Goal: Check status: Check status

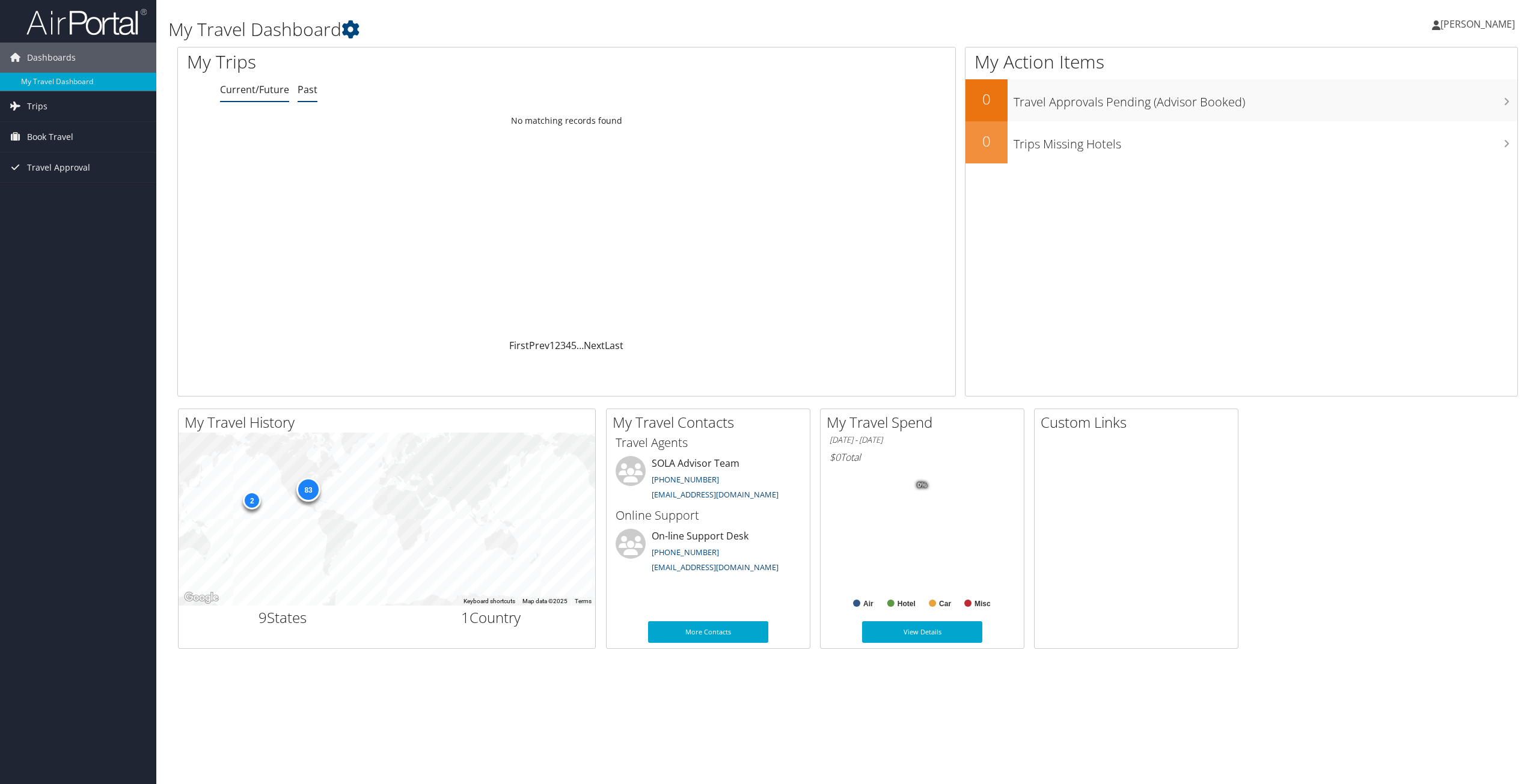
click at [307, 93] on link "Past" at bounding box center [307, 90] width 20 height 13
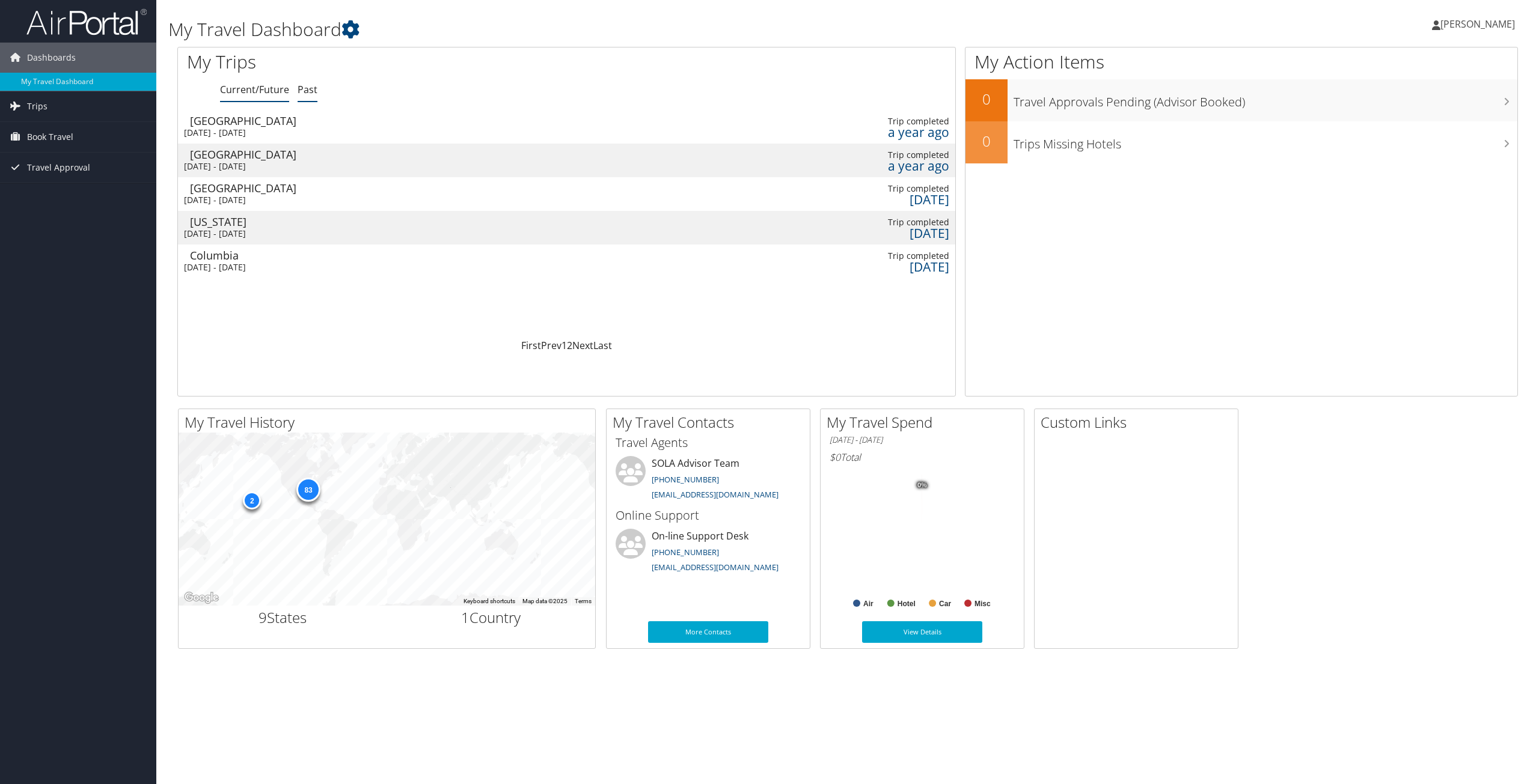
click at [252, 90] on link "Current/Future" at bounding box center [254, 90] width 69 height 13
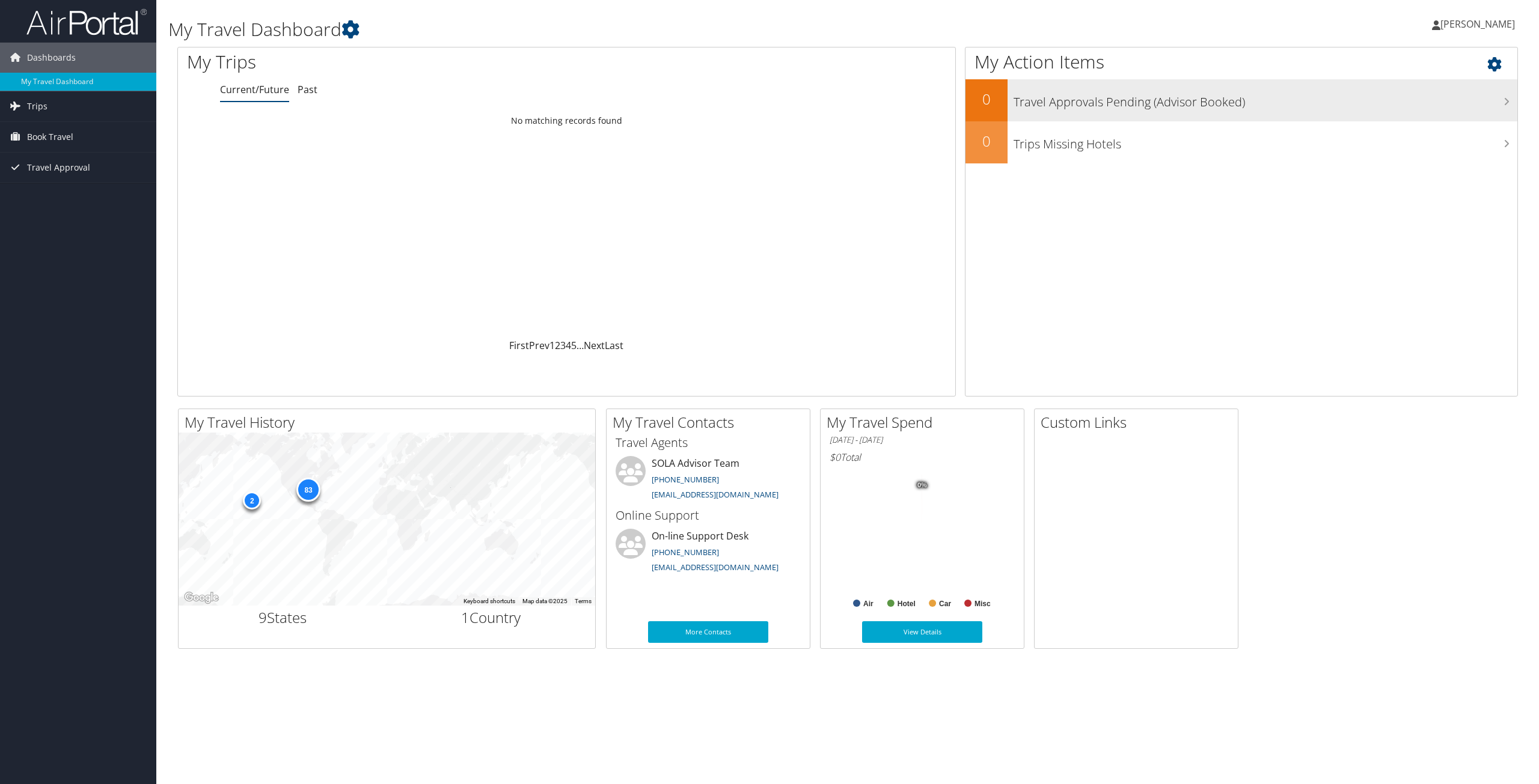
click at [1467, 101] on h3 "Travel Approvals Pending (Advisor Booked)" at bounding box center [1265, 100] width 503 height 23
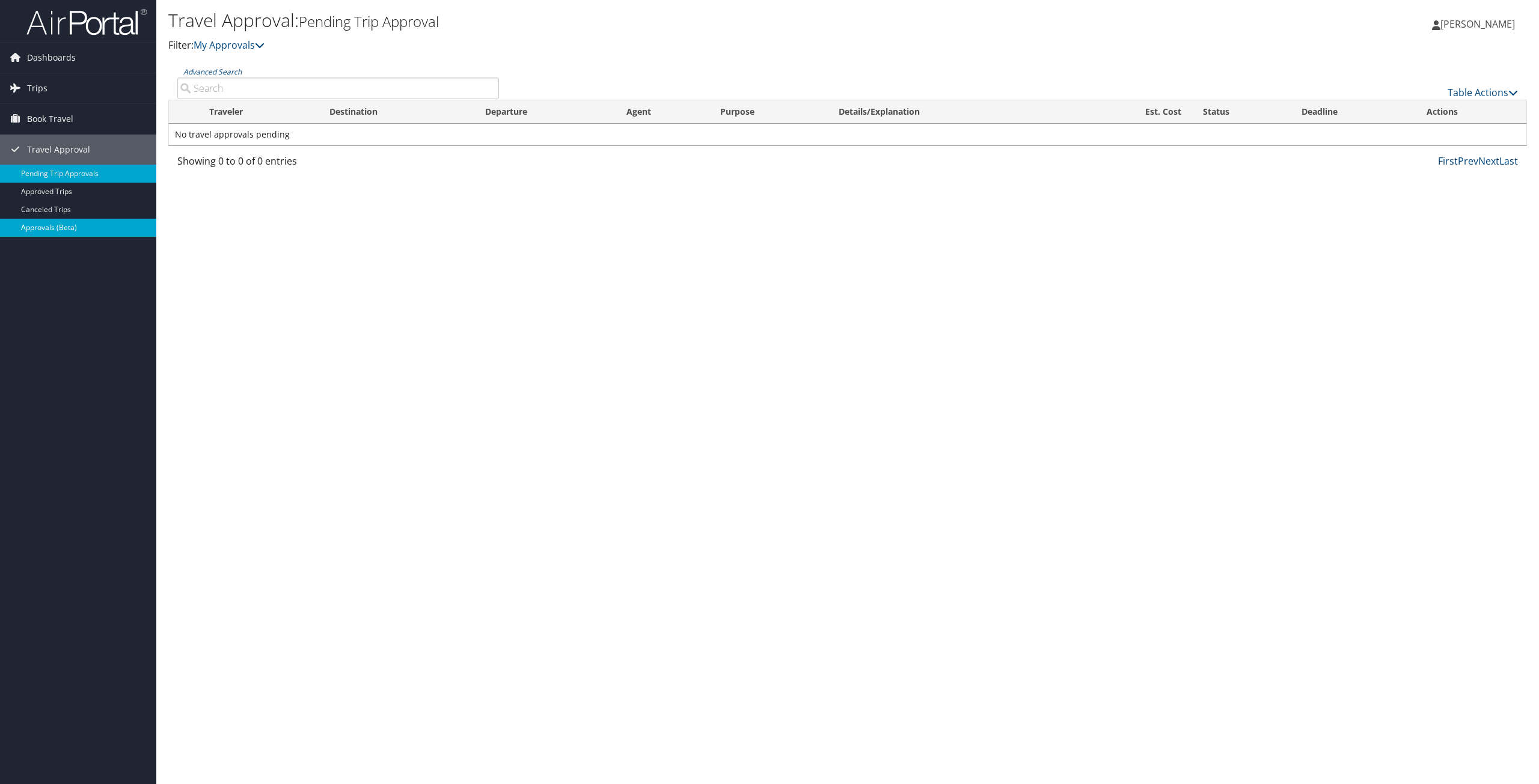
click at [28, 224] on link "Approvals (Beta)" at bounding box center [78, 227] width 156 height 18
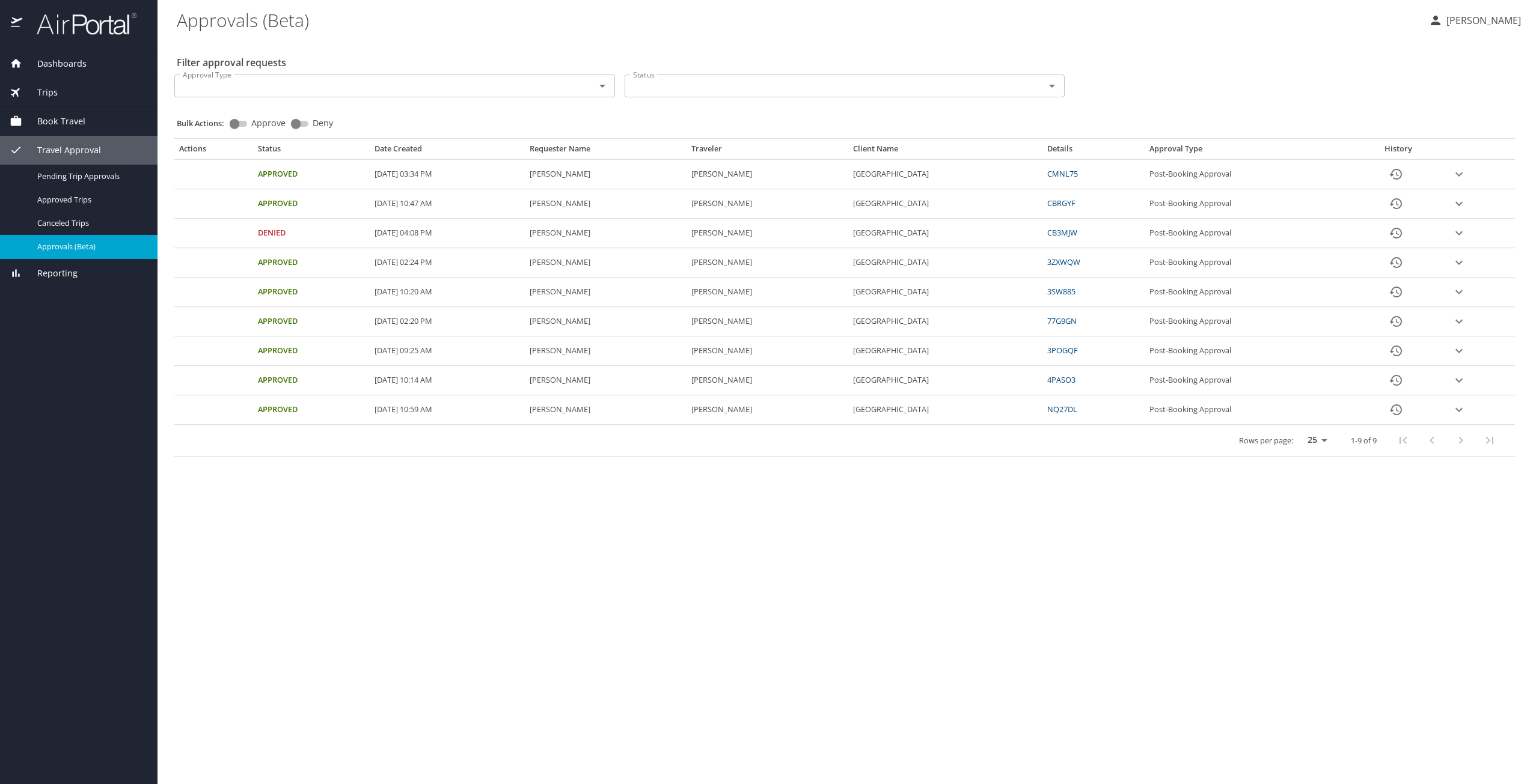
click at [1078, 172] on link "CMNL75" at bounding box center [1062, 173] width 31 height 11
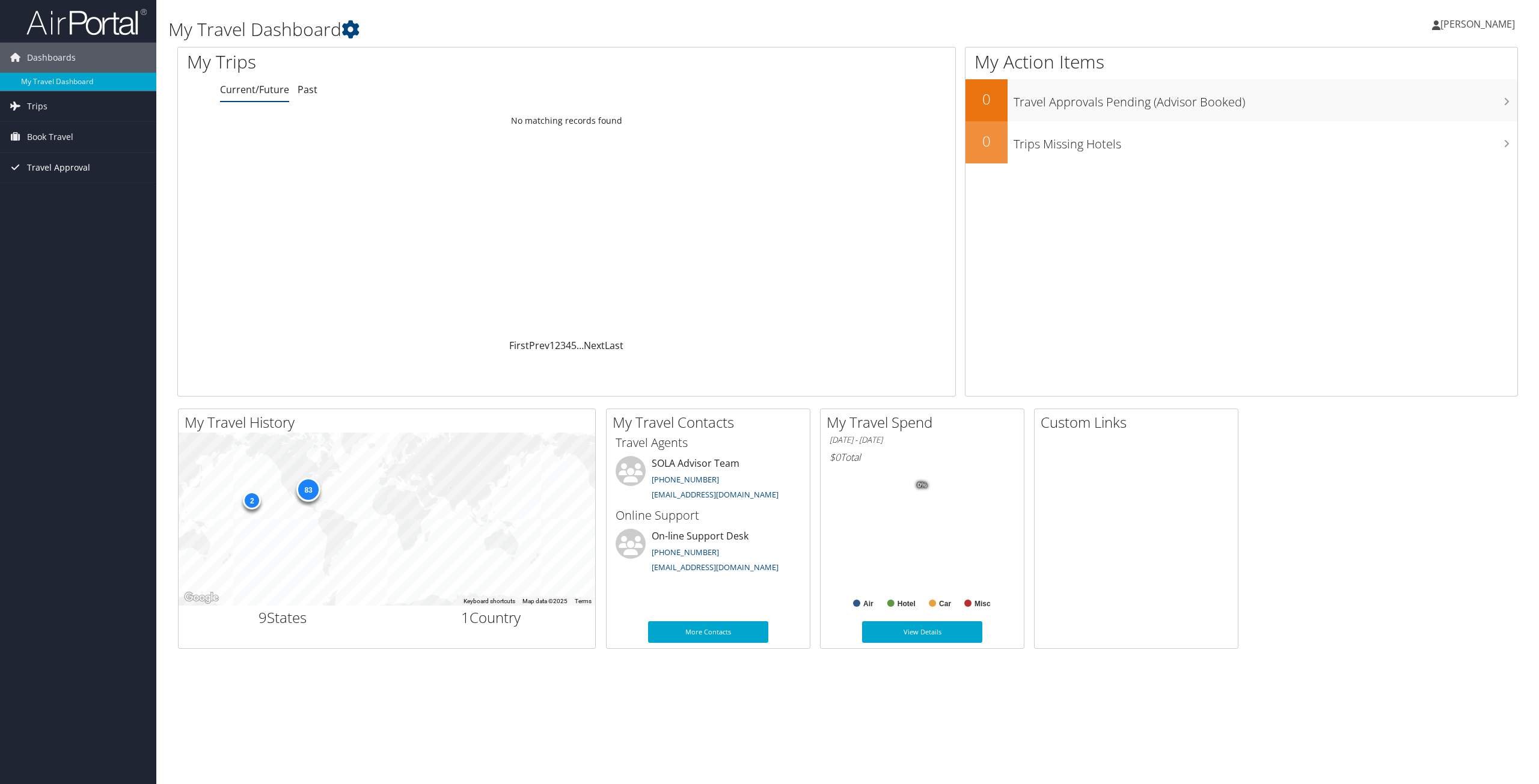
click at [75, 170] on span "Travel Approval" at bounding box center [58, 167] width 63 height 30
click at [48, 213] on link "Approved Trips" at bounding box center [78, 209] width 156 height 18
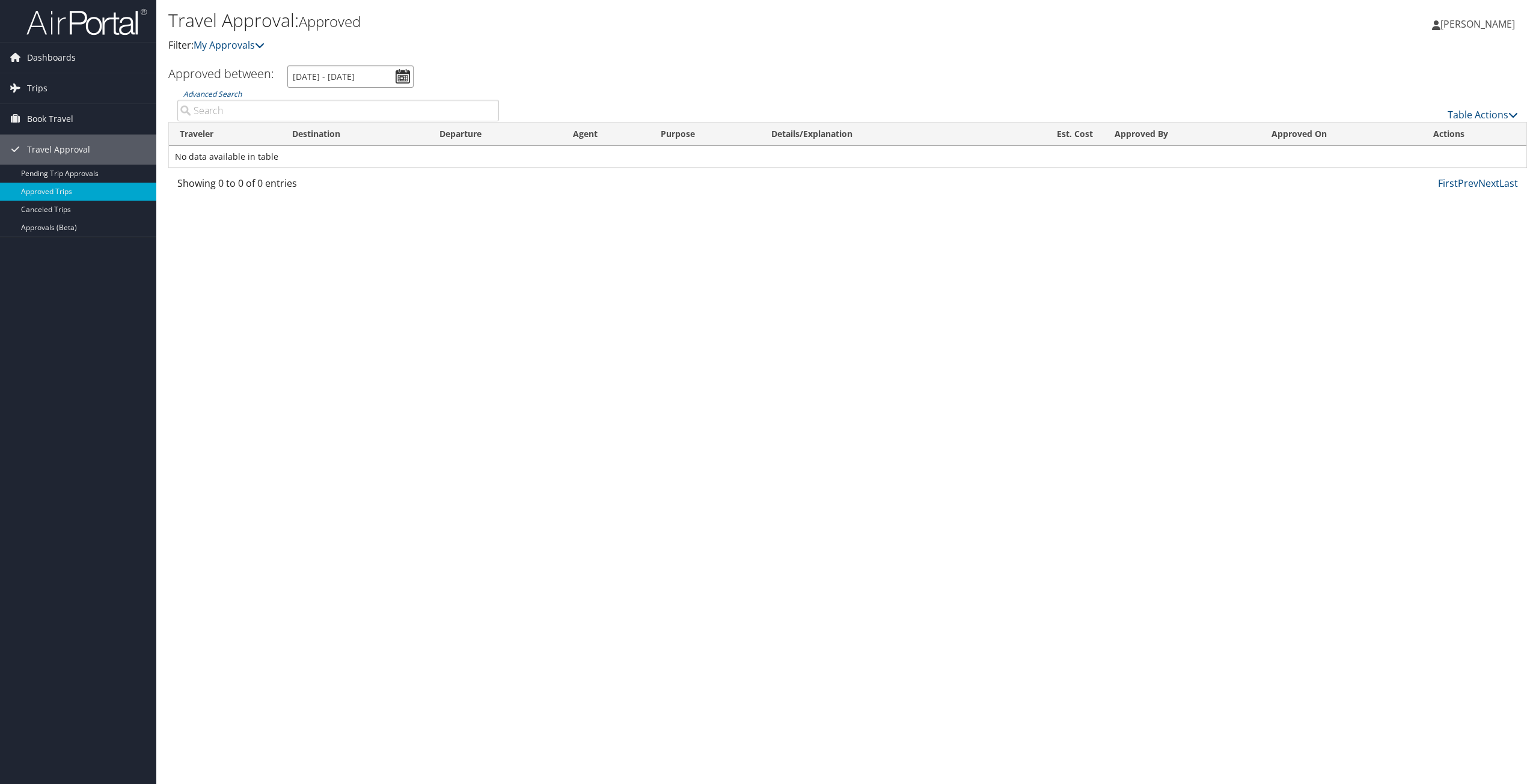
click at [404, 80] on input "8/9/2025 - 9/9/2025" at bounding box center [351, 76] width 127 height 22
click at [318, 144] on li "May 2025" at bounding box center [335, 147] width 87 height 15
click at [397, 79] on input "5/1/2025 - 5/31/2025" at bounding box center [351, 76] width 127 height 22
click at [401, 80] on input "5/1/2025 - 5/31/2025" at bounding box center [351, 76] width 127 height 22
click at [322, 129] on li "June 2025" at bounding box center [335, 131] width 87 height 15
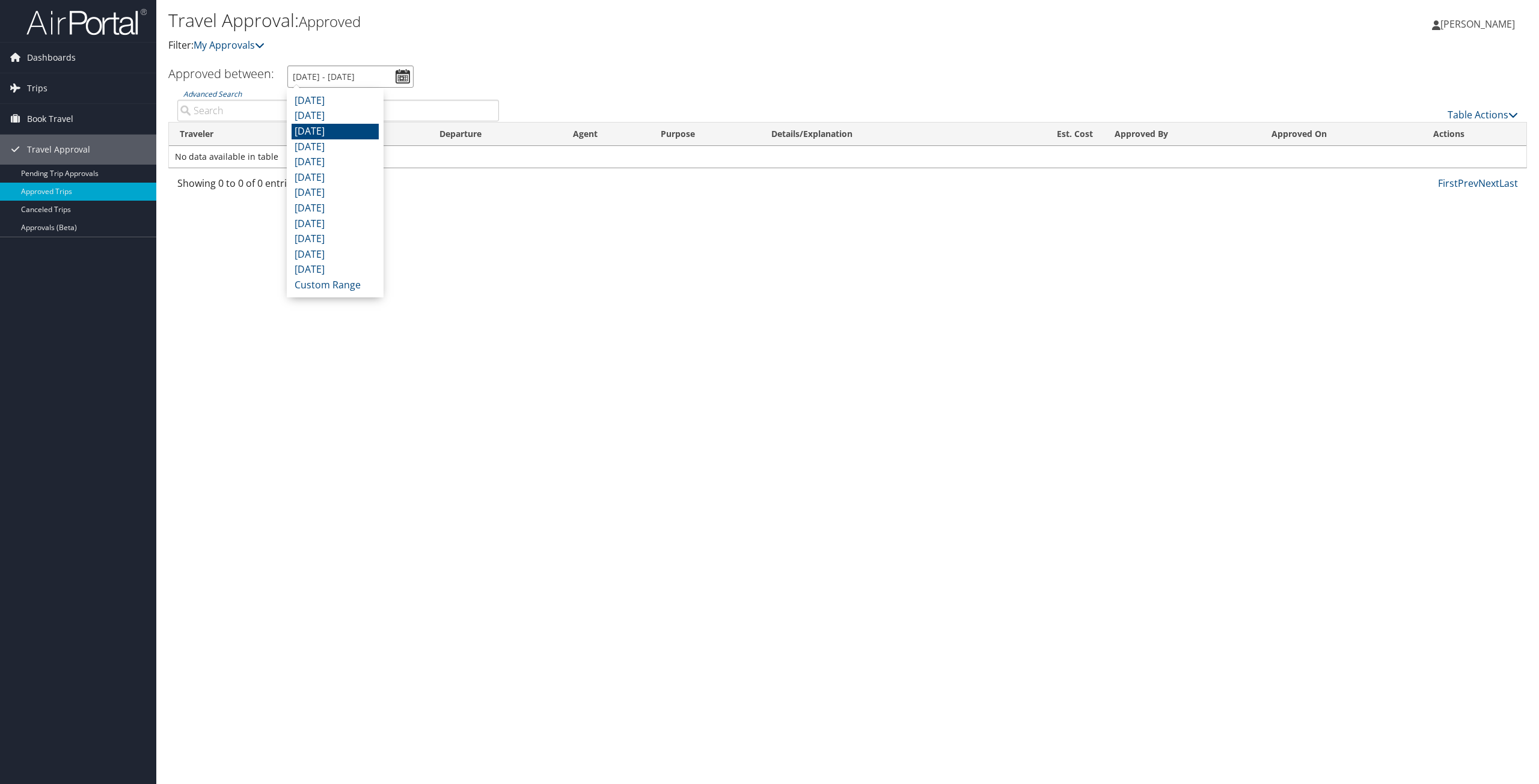
click at [399, 78] on input "6/1/2025 - 6/30/2025" at bounding box center [351, 76] width 127 height 22
click at [321, 112] on li "July 2025" at bounding box center [335, 116] width 87 height 15
click at [407, 81] on input "7/1/2025 - 7/31/2025" at bounding box center [351, 76] width 127 height 22
click at [319, 143] on li "May 2025" at bounding box center [335, 147] width 87 height 15
type input "5/1/2025 - 5/31/2025"
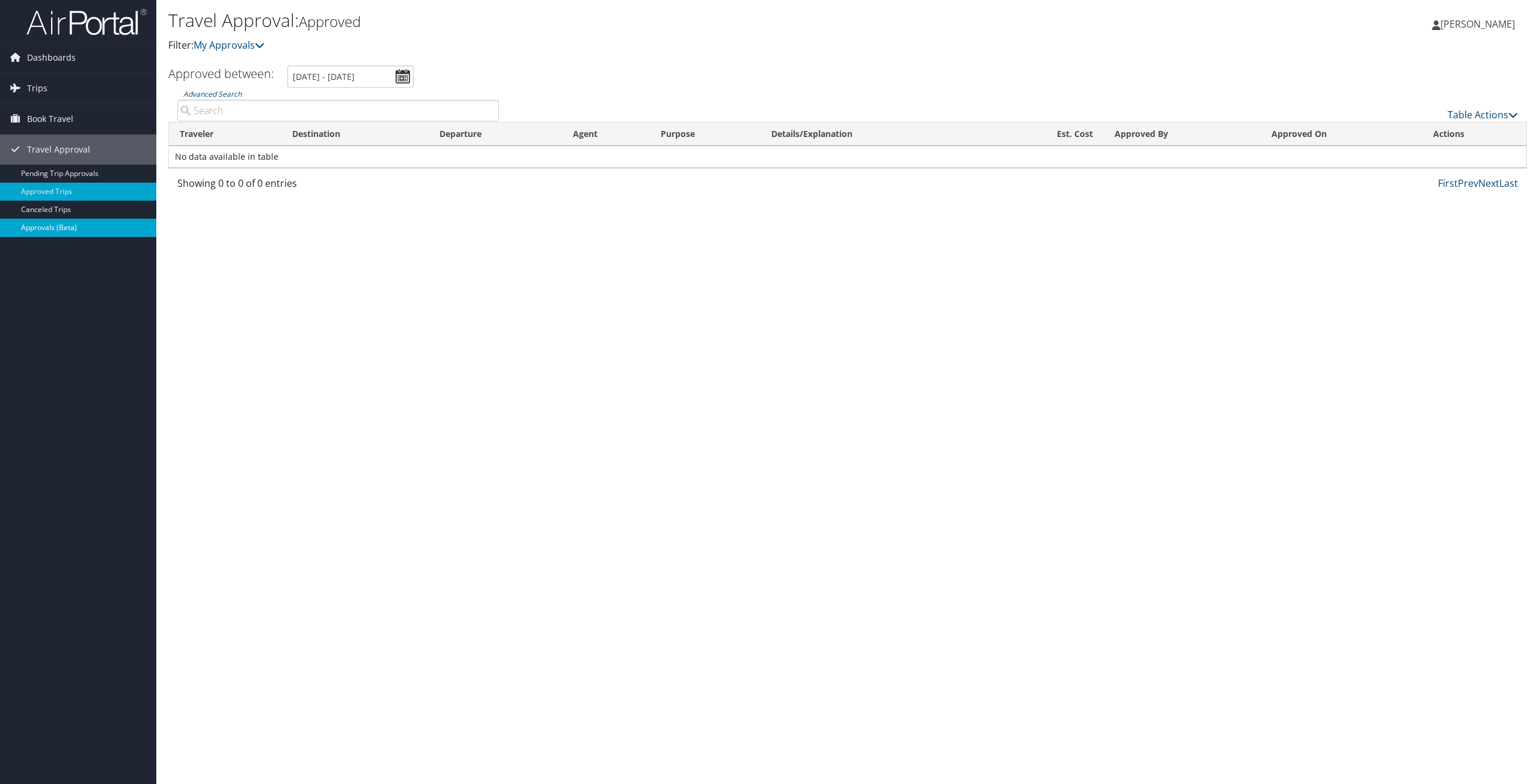
click at [49, 226] on link "Approvals (Beta)" at bounding box center [78, 227] width 156 height 18
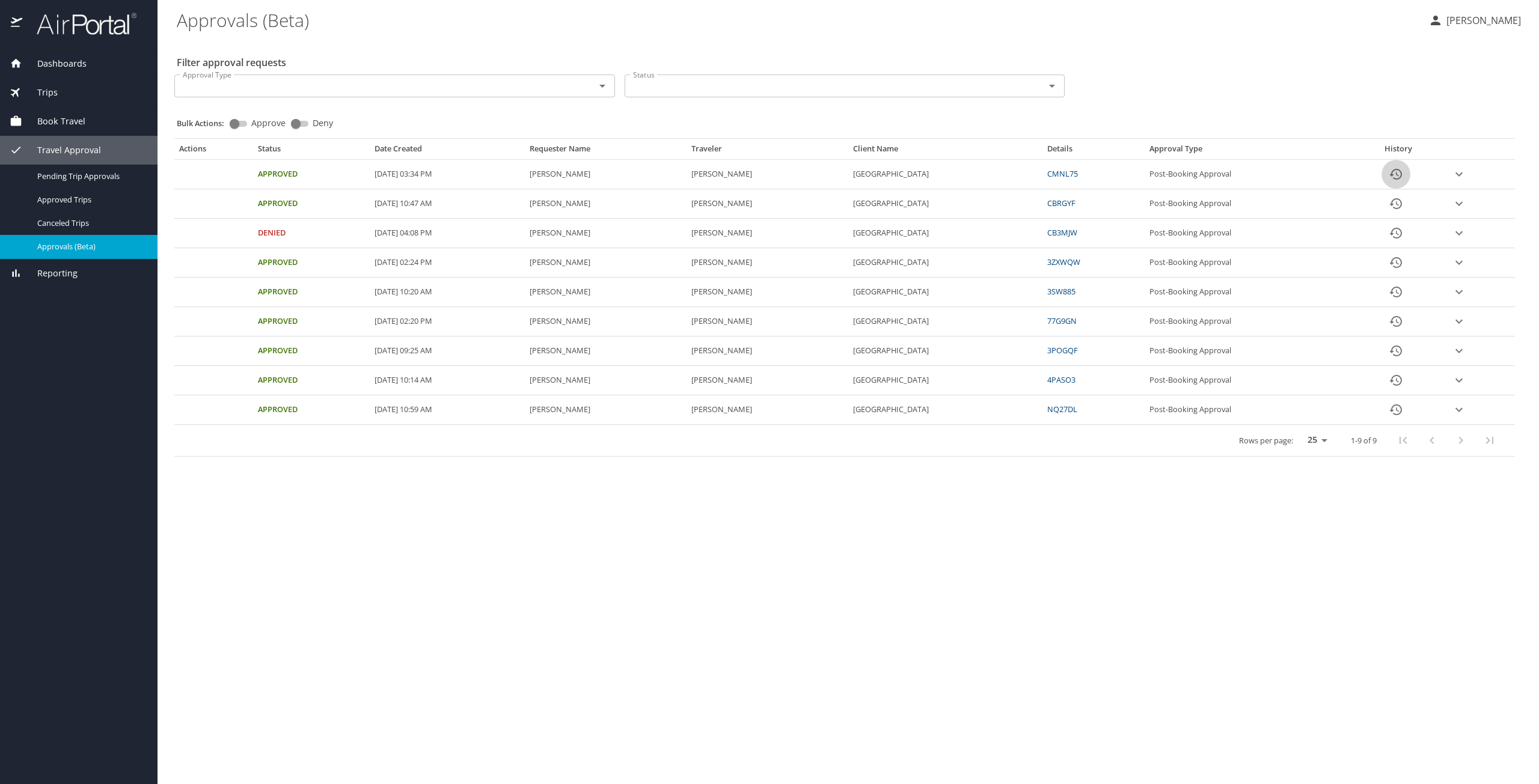
click at [1402, 178] on icon "History" at bounding box center [1396, 173] width 12 height 11
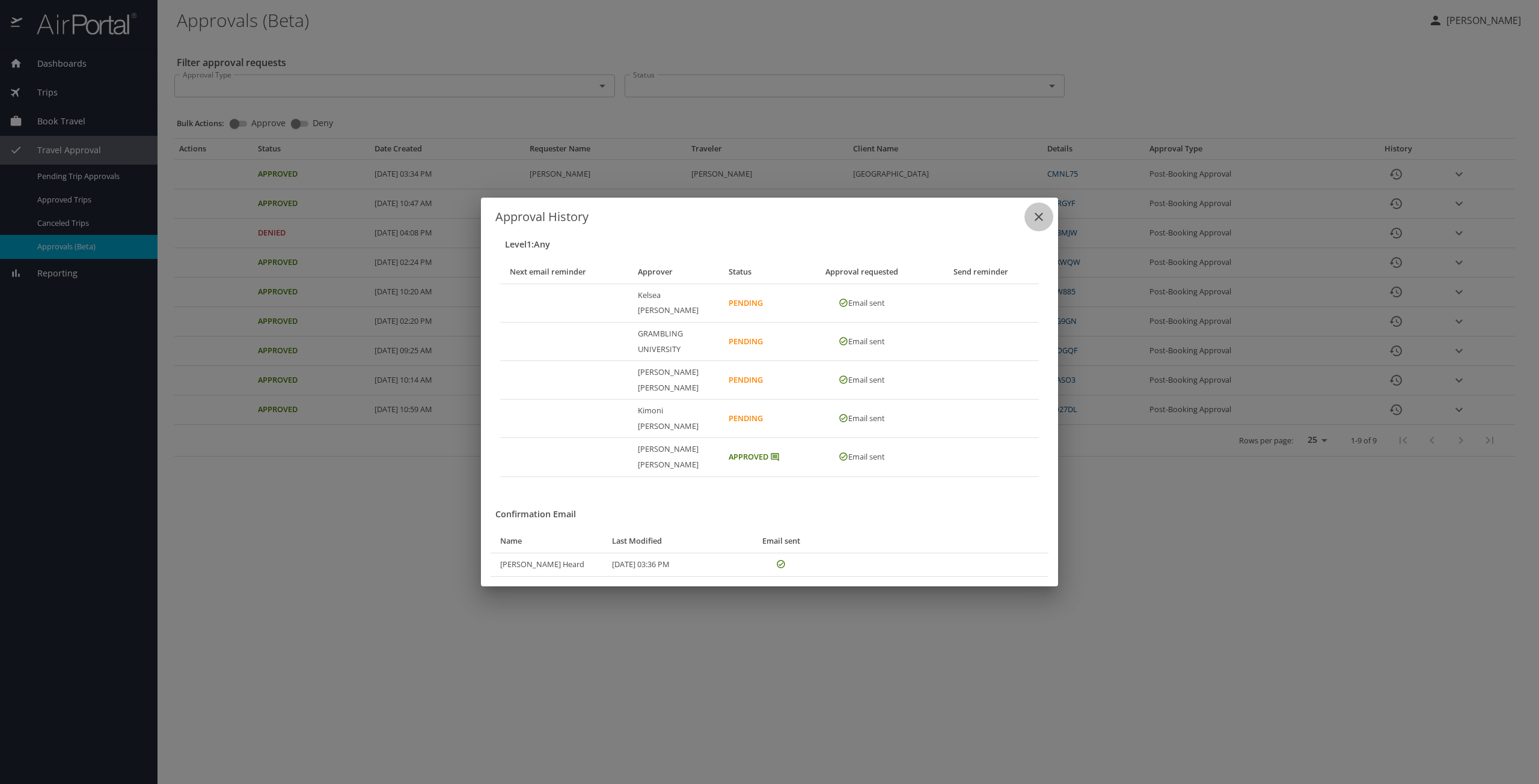
click at [1038, 224] on icon "close" at bounding box center [1038, 217] width 14 height 14
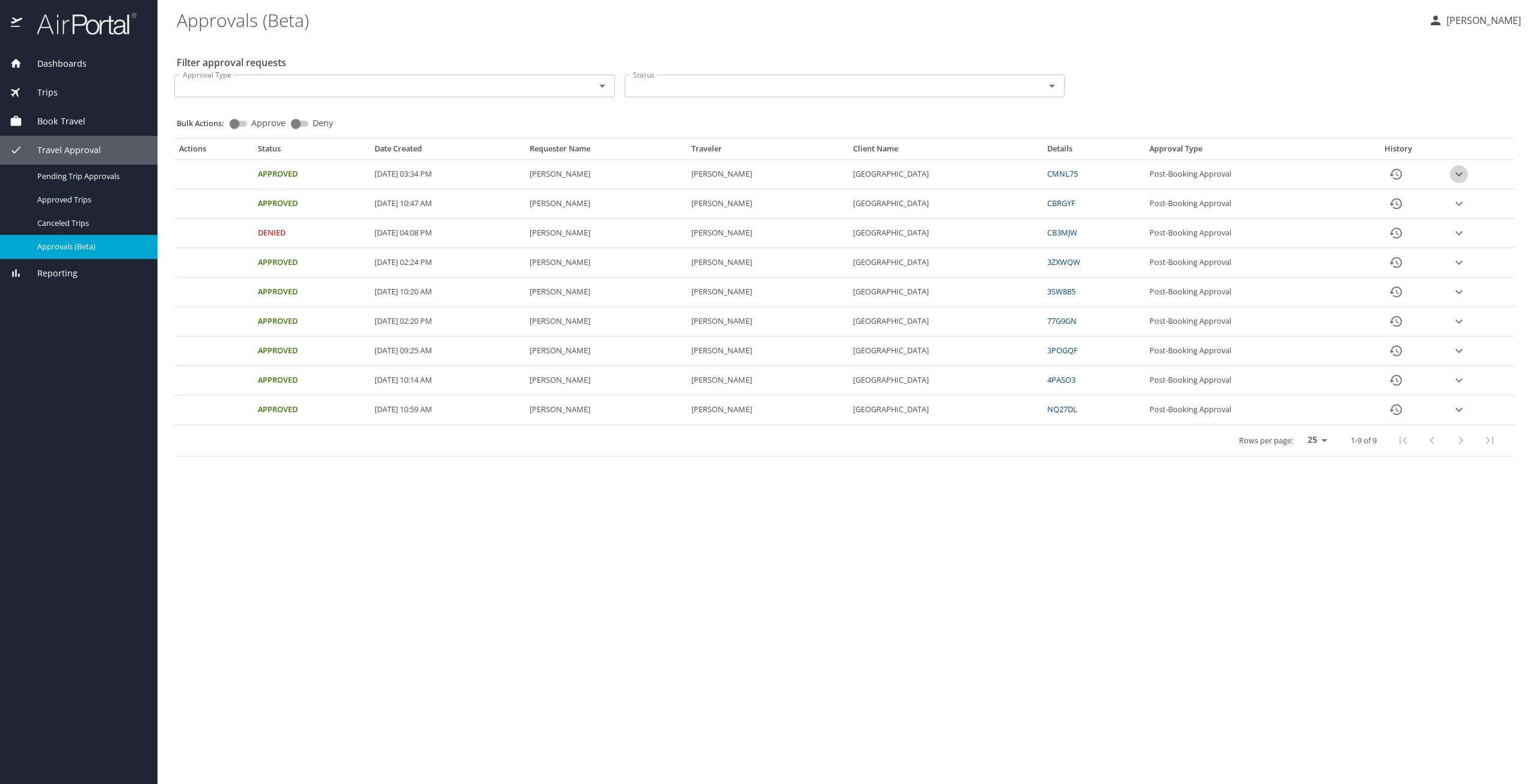
click at [1462, 174] on icon "expand row" at bounding box center [1459, 174] width 8 height 4
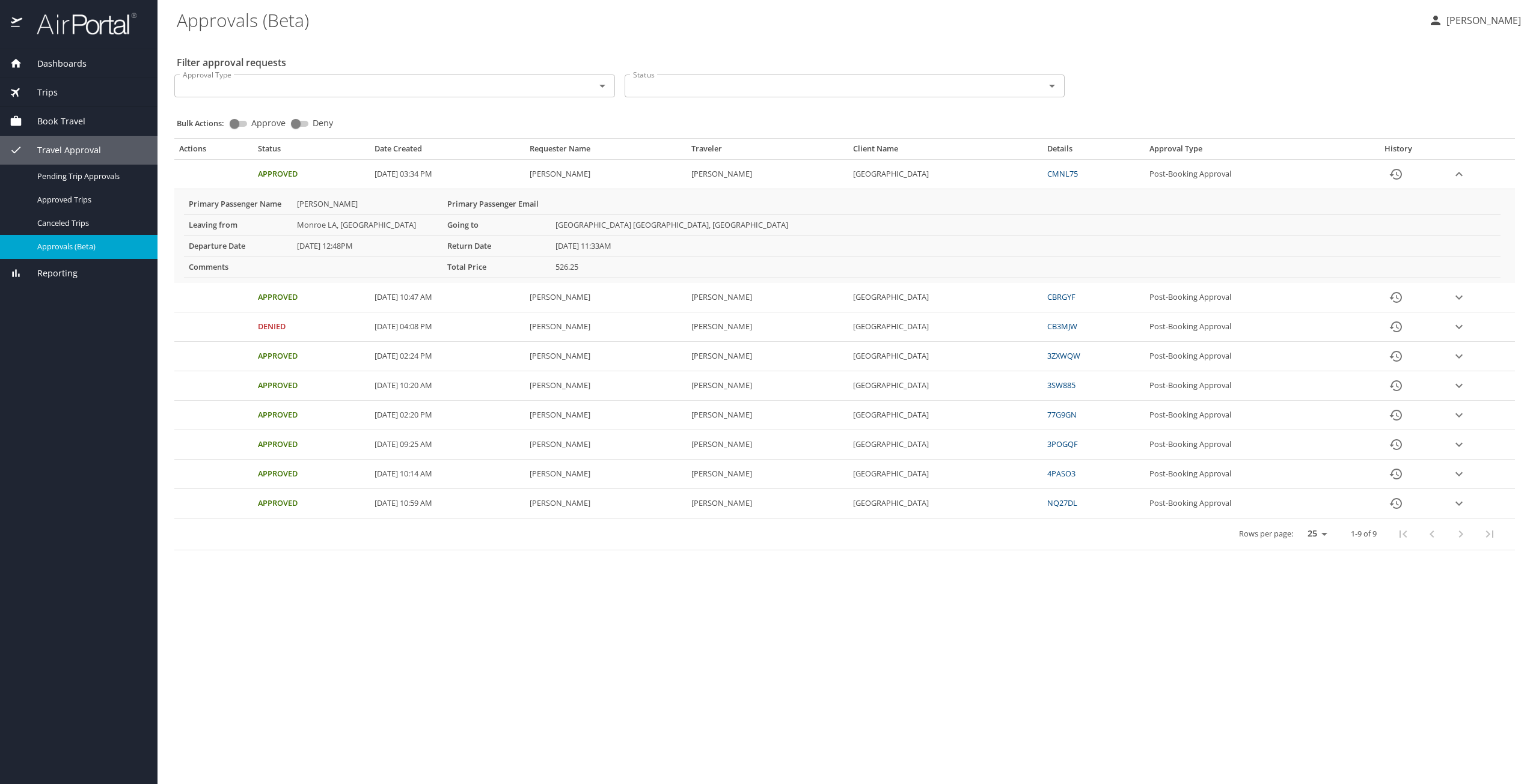
drag, startPoint x: 666, startPoint y: 231, endPoint x: 690, endPoint y: 211, distance: 31.2
click at [690, 211] on td "More info for approvals" at bounding box center [1025, 204] width 950 height 20
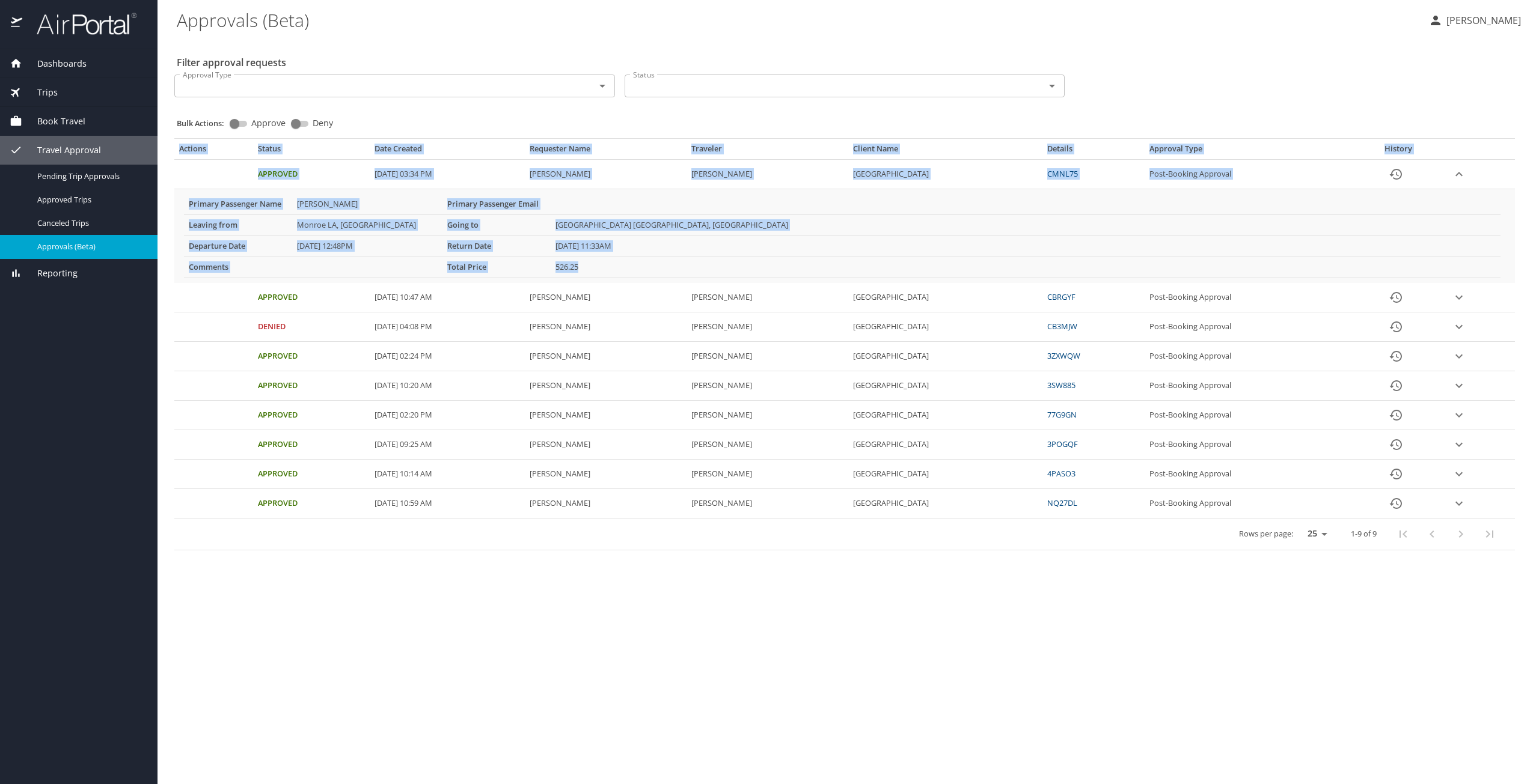
drag, startPoint x: 175, startPoint y: 144, endPoint x: 600, endPoint y: 265, distance: 441.9
click at [600, 265] on table "Actions Status Date Created Requester Name Traveler Client Name Details Approva…" at bounding box center [845, 347] width 1341 height 406
click at [849, 219] on States "Atlanta GA, United States" at bounding box center [1025, 225] width 950 height 21
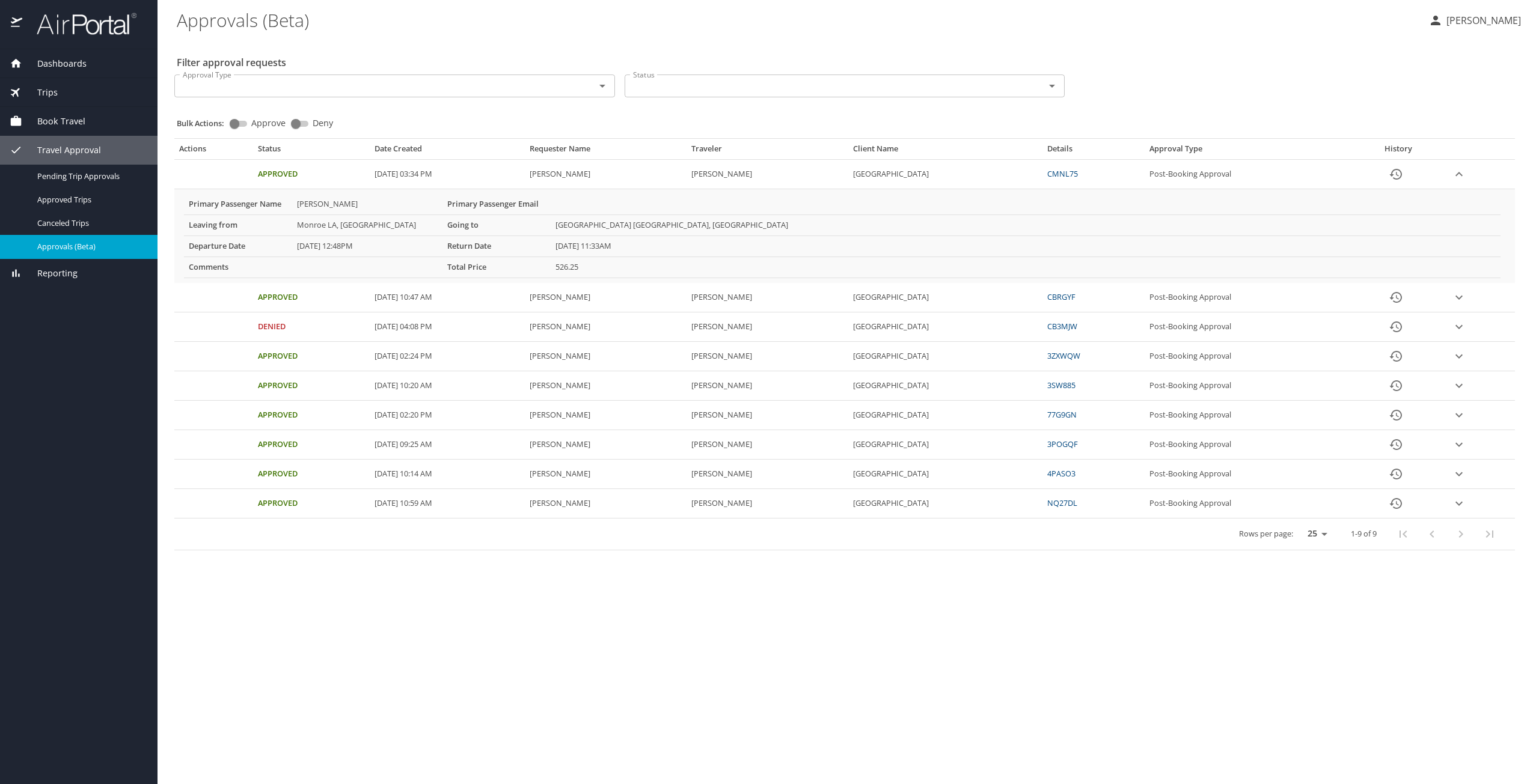
click at [1465, 176] on icon "expand row" at bounding box center [1458, 173] width 14 height 14
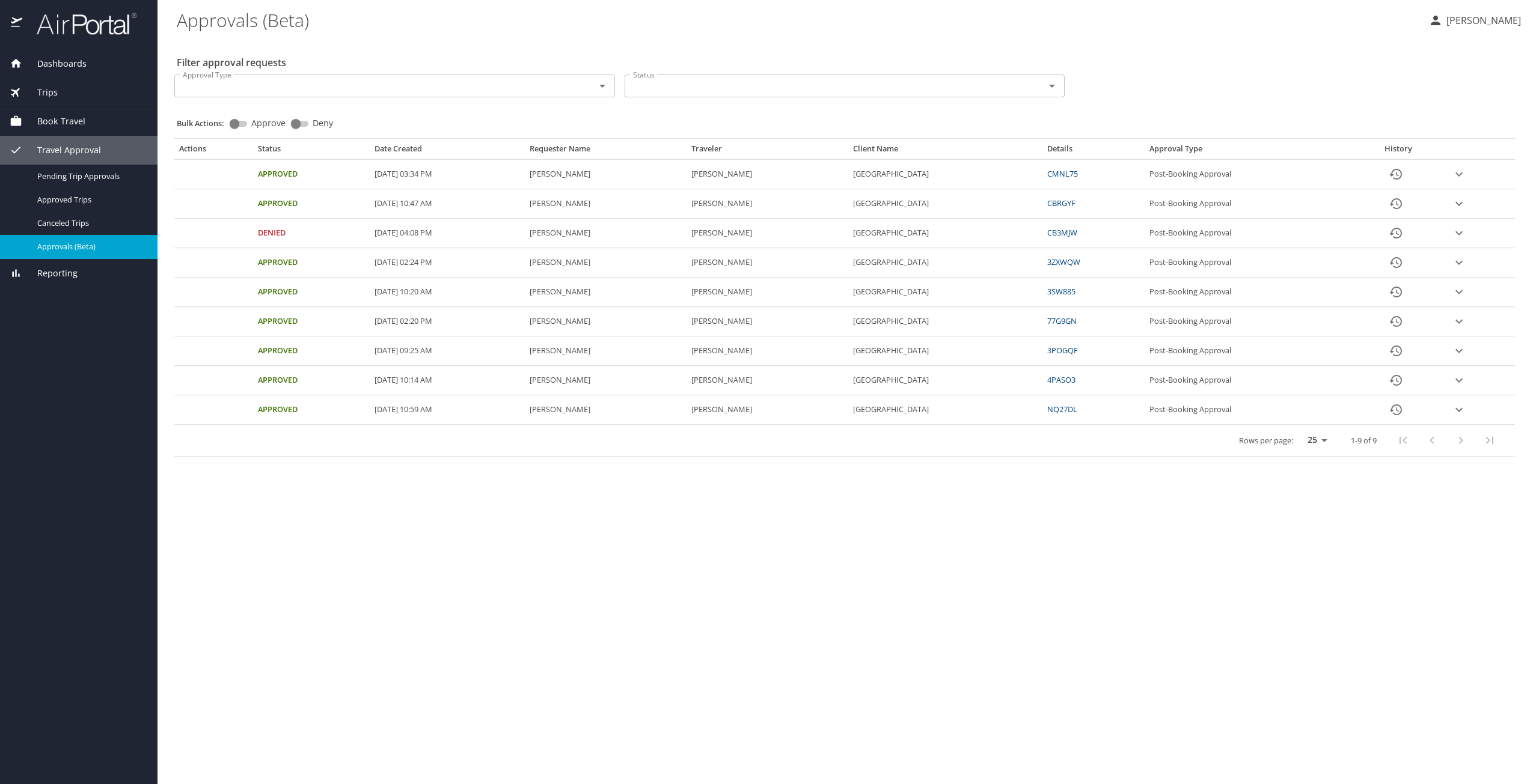
click at [1078, 175] on link "CMNL75" at bounding box center [1062, 173] width 31 height 11
click at [1216, 170] on Approval "Post-Booking Approval" at bounding box center [1248, 174] width 207 height 30
click at [51, 93] on span "Trips" at bounding box center [39, 93] width 35 height 13
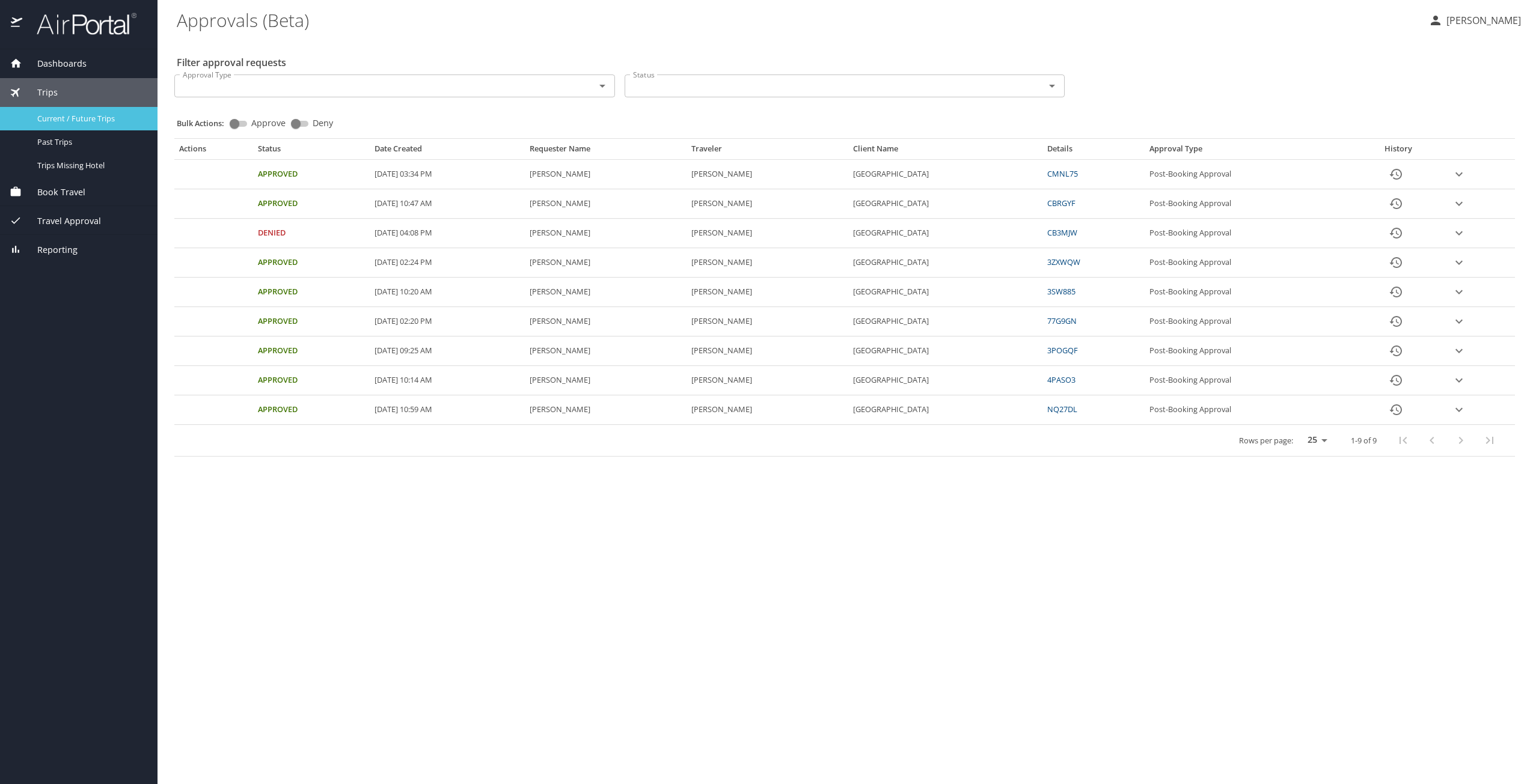
click at [101, 122] on span "Current / Future Trips" at bounding box center [90, 119] width 105 height 12
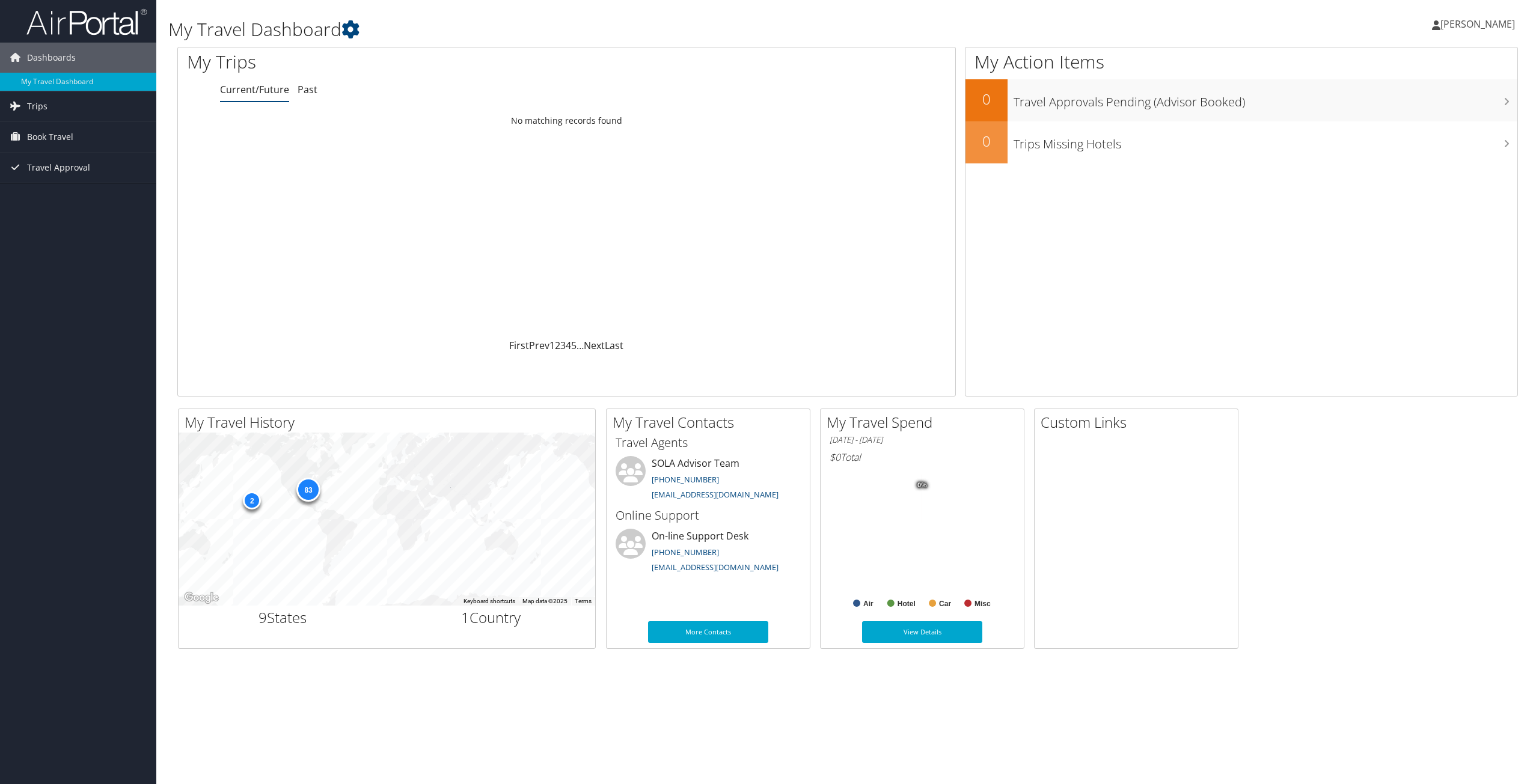
click at [1484, 726] on div "My Travel Dashboard Tasha Heard Tasha Heard My Settings Travel Agency Contacts …" at bounding box center [848, 392] width 1383 height 784
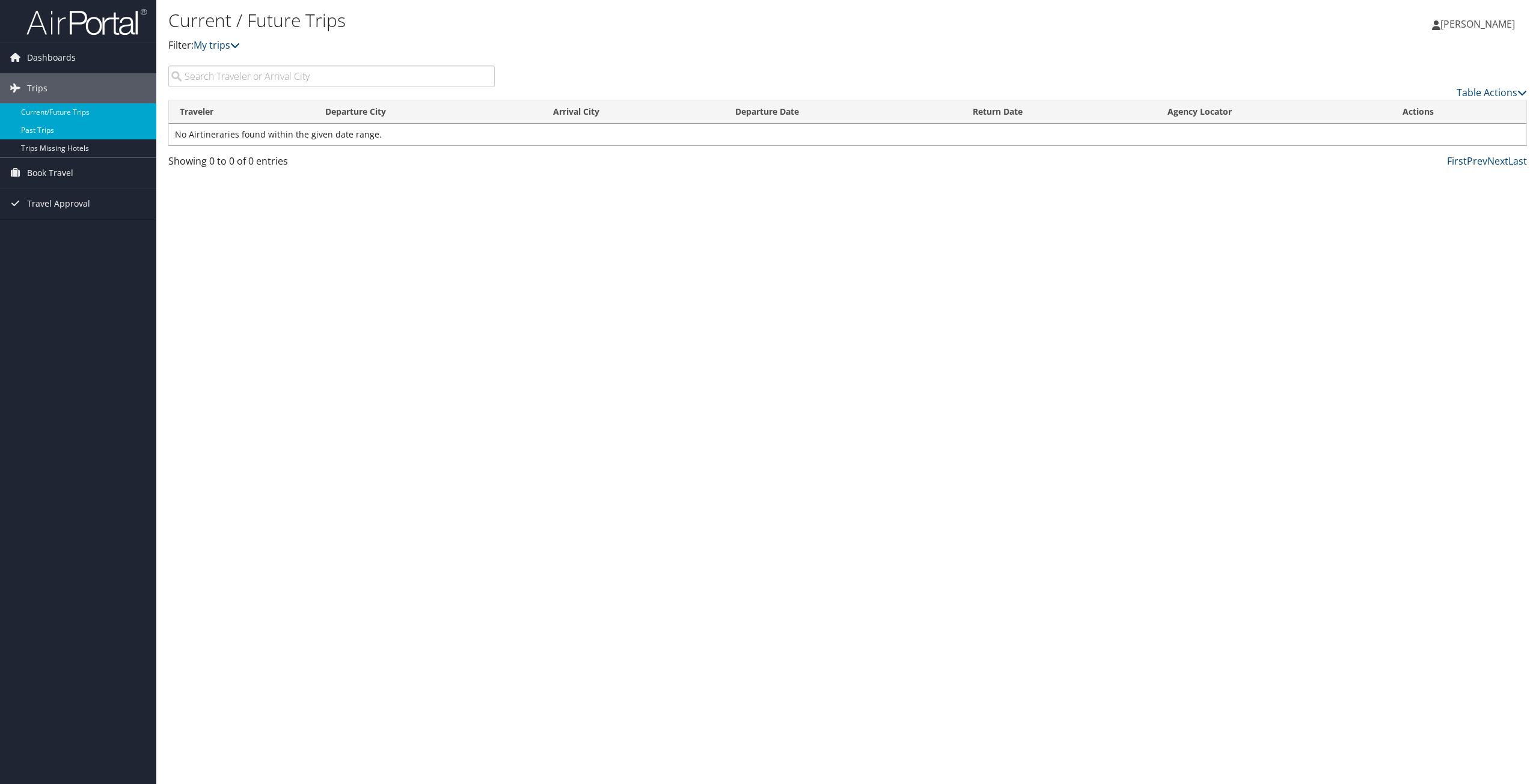
click at [44, 133] on link "Past Trips" at bounding box center [78, 130] width 156 height 18
click at [234, 43] on link "My trips" at bounding box center [217, 45] width 46 height 13
click at [240, 45] on icon at bounding box center [235, 45] width 10 height 10
click at [210, 46] on link "My trips" at bounding box center [217, 45] width 46 height 13
click at [240, 46] on icon at bounding box center [235, 45] width 10 height 10
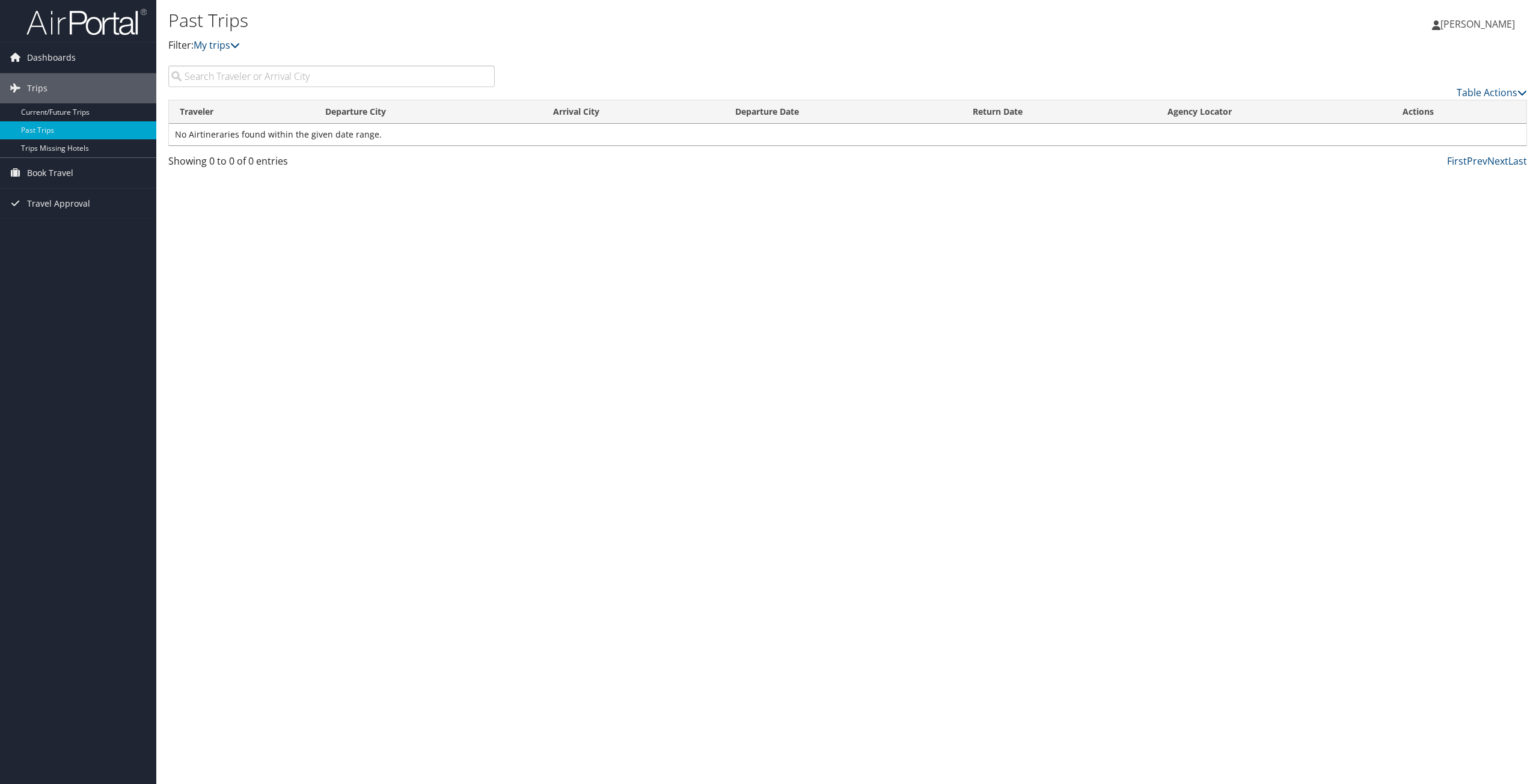
click at [246, 77] on input "search" at bounding box center [332, 76] width 326 height 22
type input "T"
type input "Atlanta Ga"
click at [1518, 91] on icon at bounding box center [1522, 93] width 10 height 10
click at [1327, 60] on div at bounding box center [769, 392] width 1539 height 784
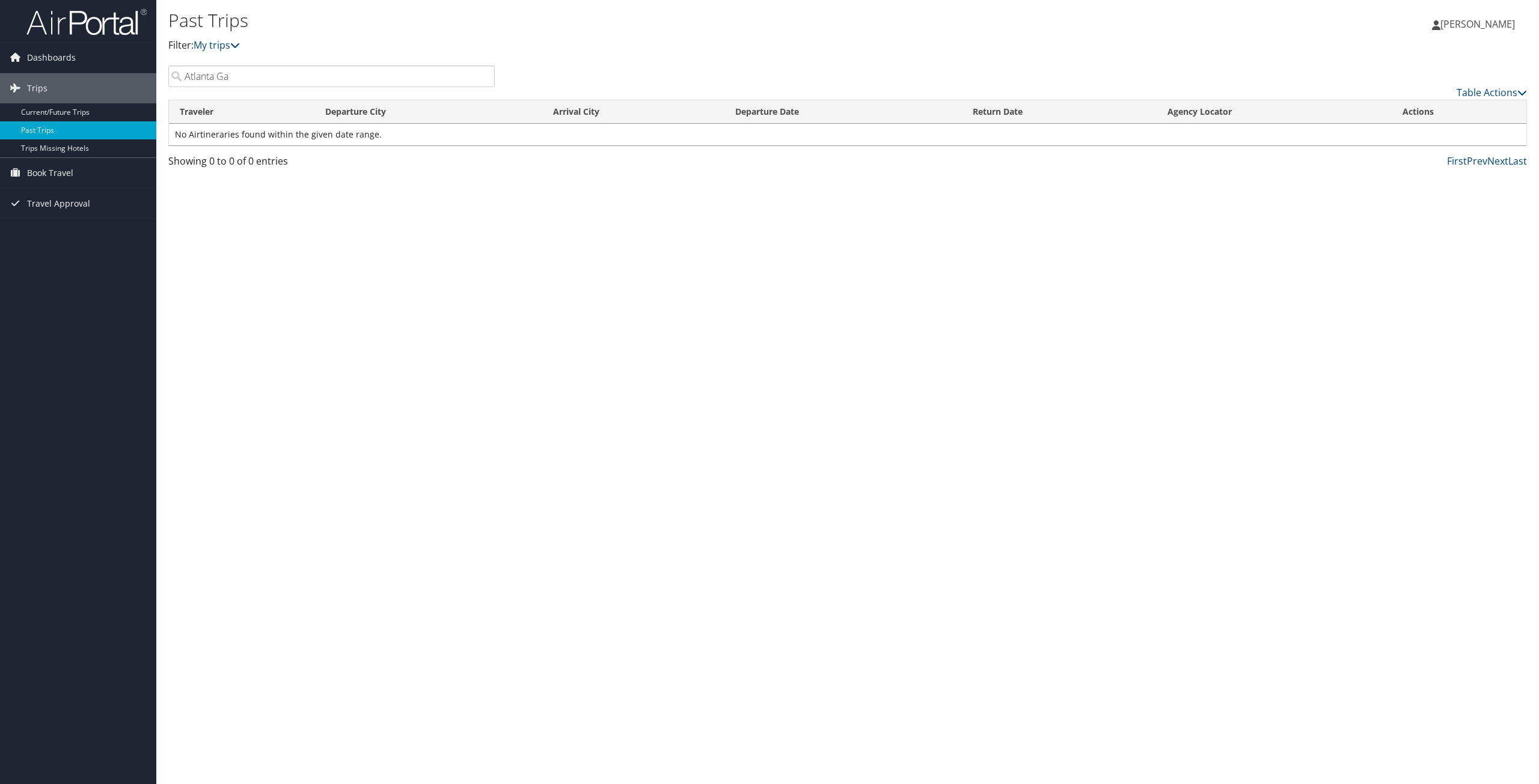
click at [533, 133] on td "No Airtineraries found within the given date range." at bounding box center [848, 134] width 1358 height 22
click at [73, 131] on link "Past Trips" at bounding box center [78, 130] width 156 height 18
click at [1440, 25] on icon at bounding box center [1435, 25] width 9 height 10
click at [1193, 56] on div "Past Trips Filter: My trips [PERSON_NAME] [PERSON_NAME] My Settings Travel Agen…" at bounding box center [848, 33] width 1383 height 65
click at [63, 207] on span "Travel Approval" at bounding box center [58, 203] width 63 height 30
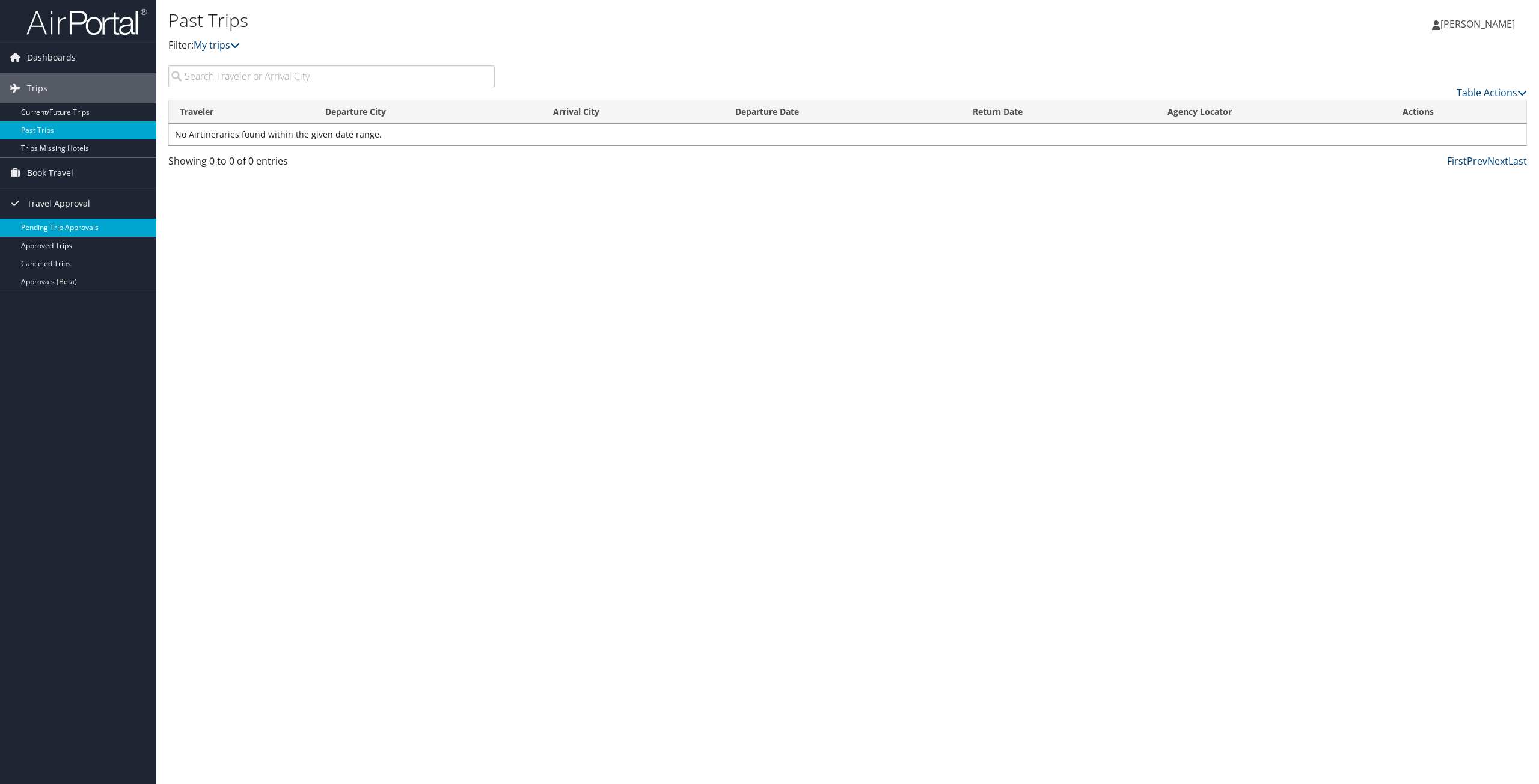
click at [66, 226] on link "Pending Trip Approvals" at bounding box center [78, 227] width 156 height 18
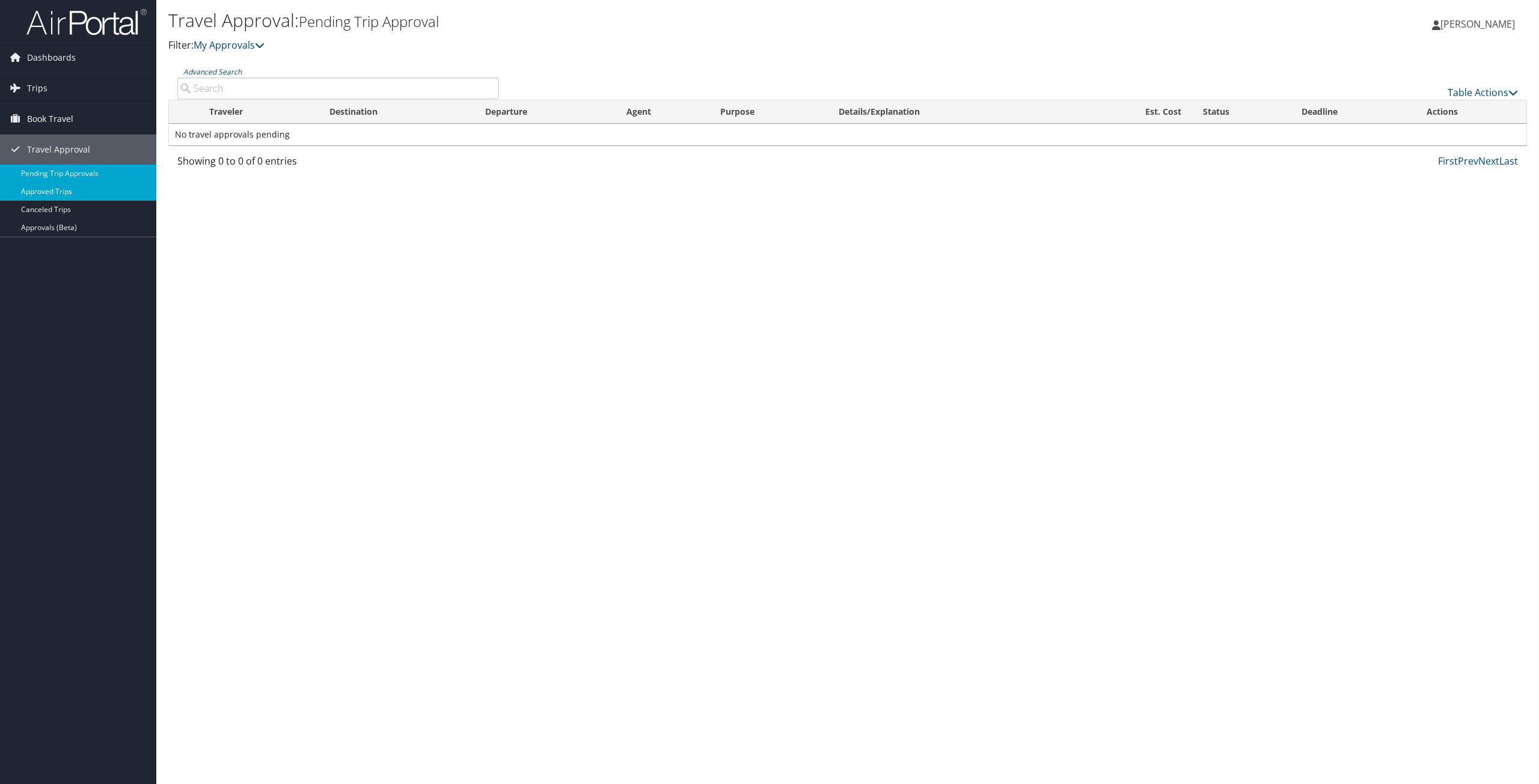
click at [62, 193] on link "Approved Trips" at bounding box center [78, 192] width 156 height 18
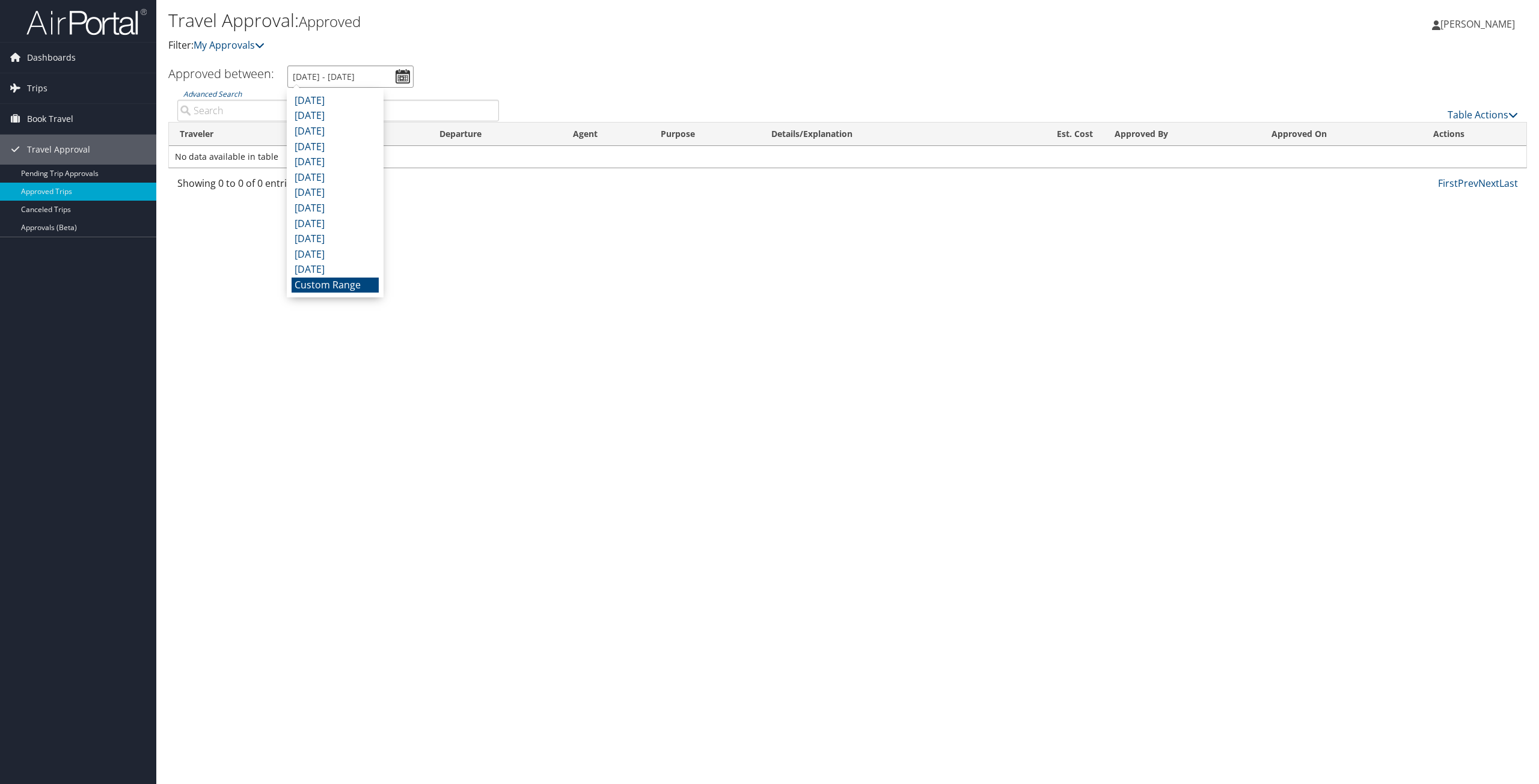
click at [402, 79] on input "8/9/2025 - 9/9/2025" at bounding box center [351, 76] width 127 height 22
click at [328, 99] on li "August 2025" at bounding box center [335, 101] width 87 height 15
click at [407, 74] on input "8/1/2025 - 8/31/2025" at bounding box center [351, 76] width 127 height 22
click at [328, 129] on li "June 2025" at bounding box center [335, 131] width 87 height 15
type input "6/1/2025 - 6/30/2025"
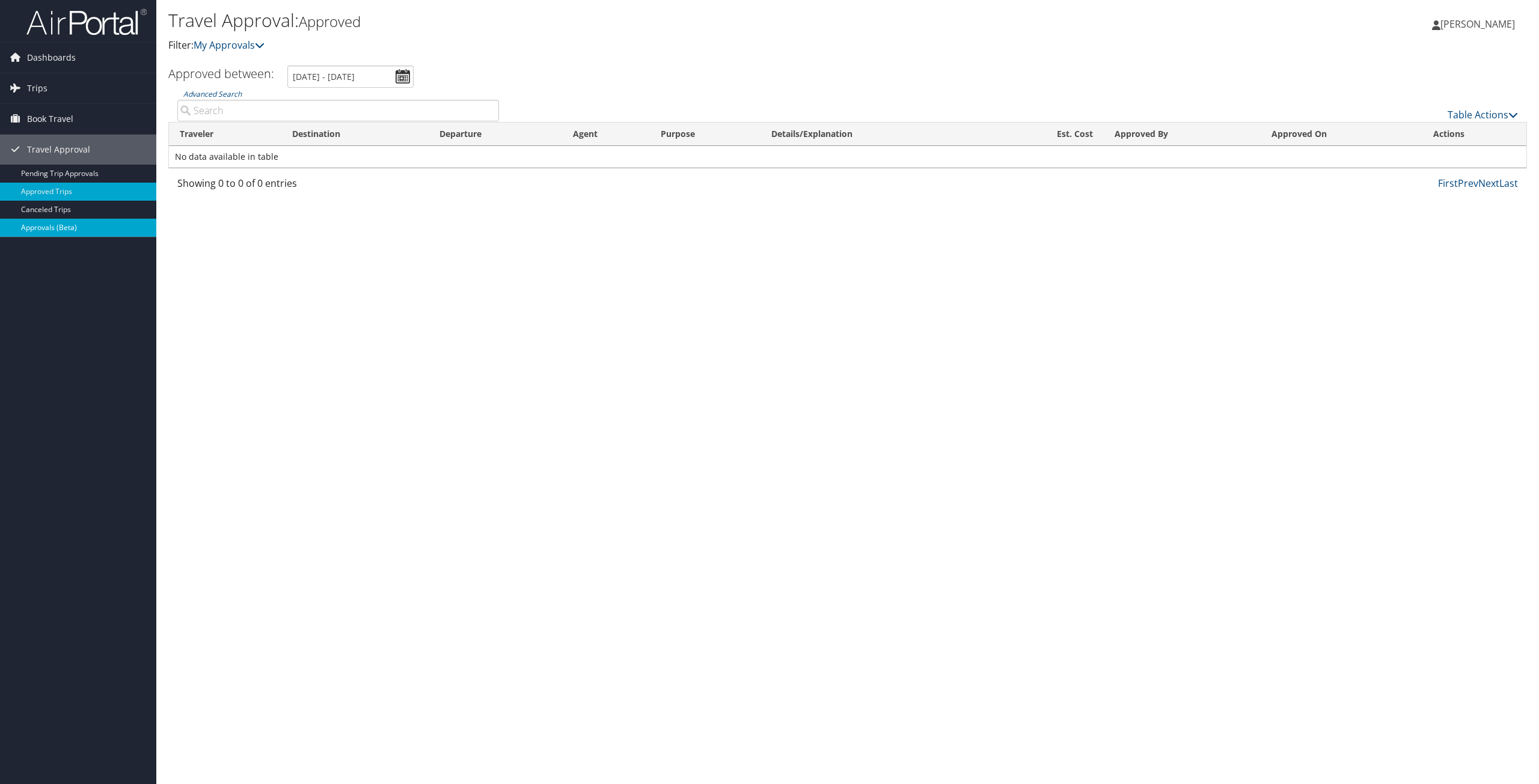
click at [47, 228] on link "Approvals (Beta)" at bounding box center [78, 227] width 156 height 18
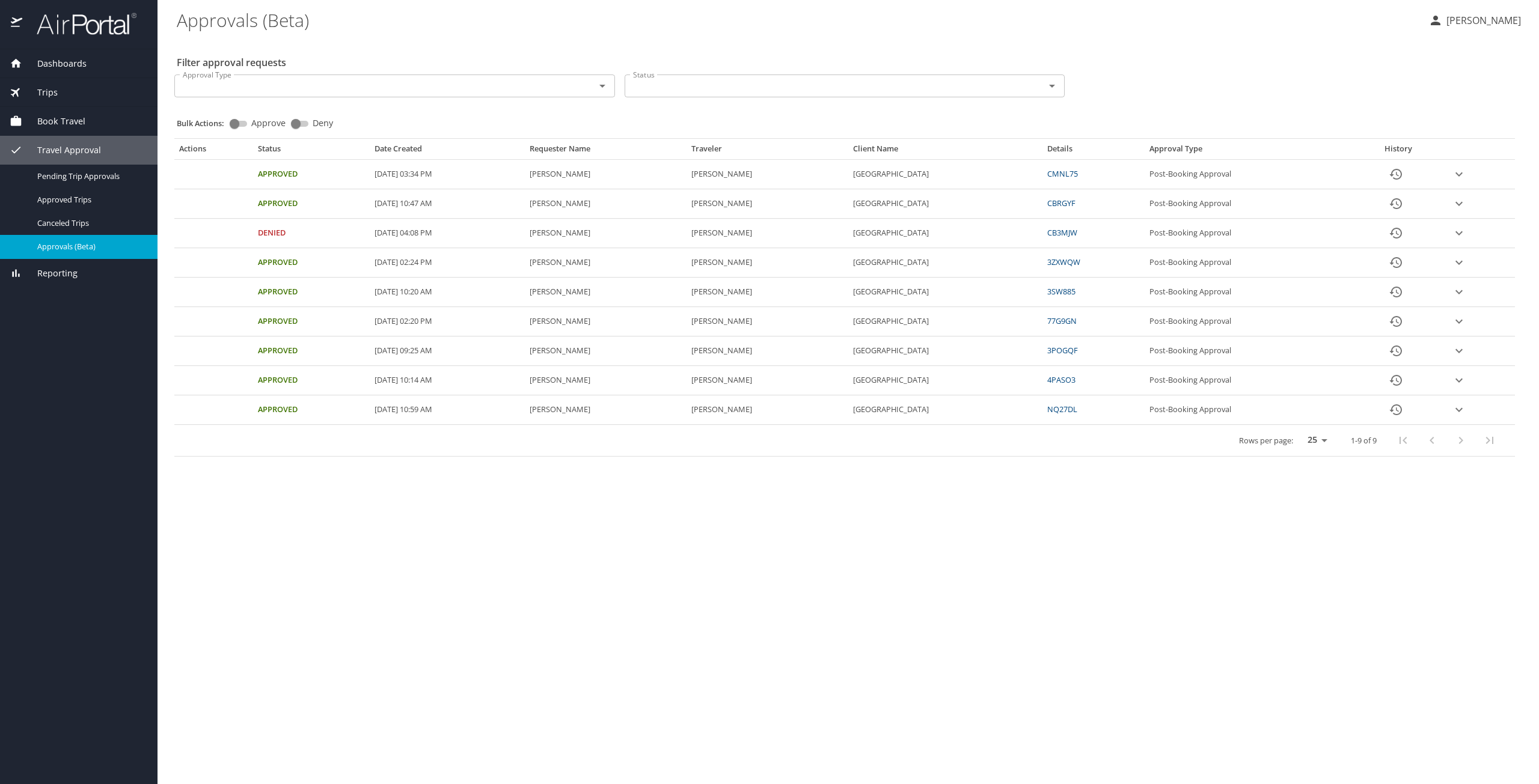
click at [271, 184] on td "Approved" at bounding box center [312, 174] width 117 height 30
click at [67, 65] on span "Dashboards" at bounding box center [54, 64] width 64 height 13
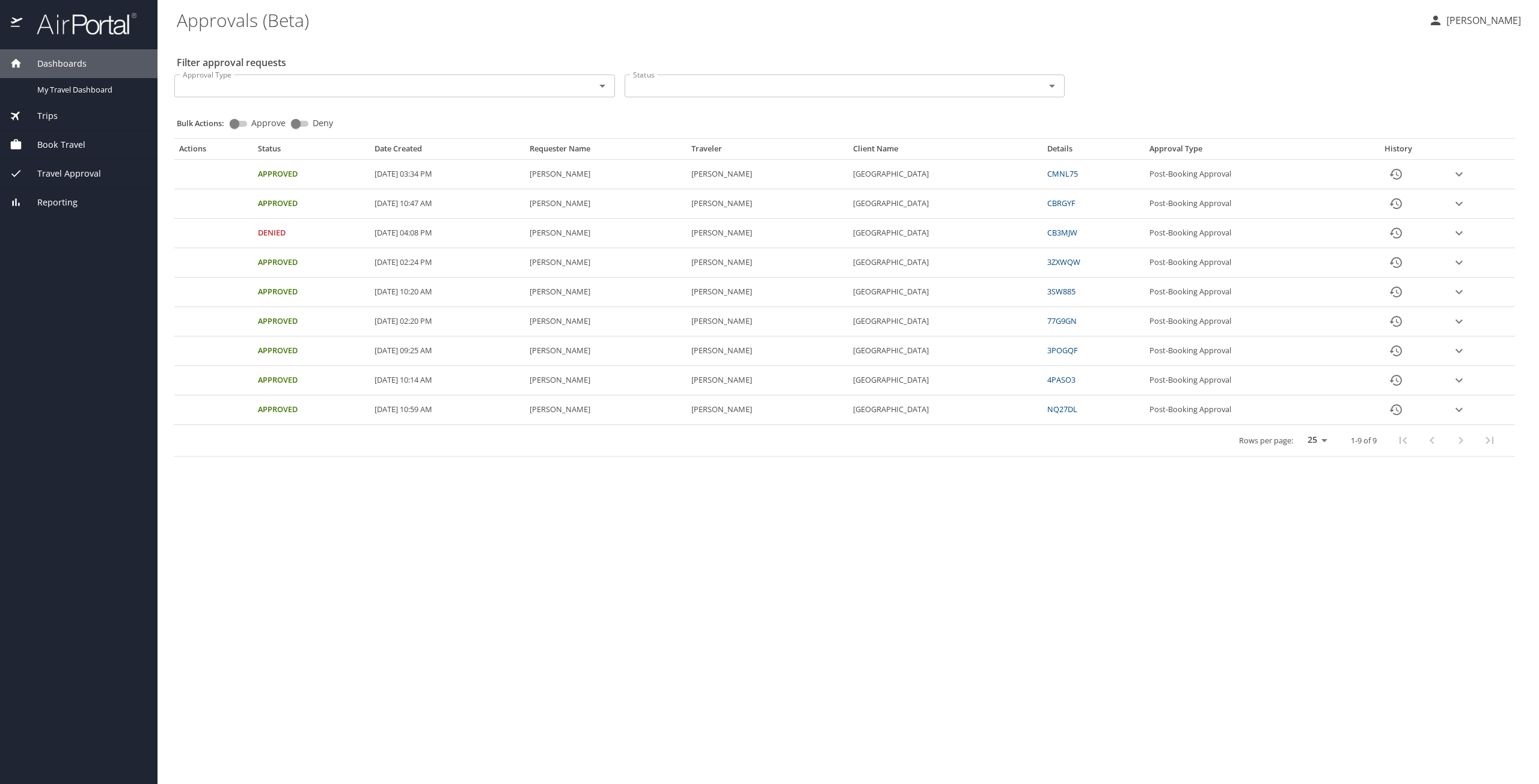
click at [75, 60] on span "Dashboards" at bounding box center [54, 64] width 64 height 13
click at [45, 89] on span "Trips" at bounding box center [39, 93] width 35 height 13
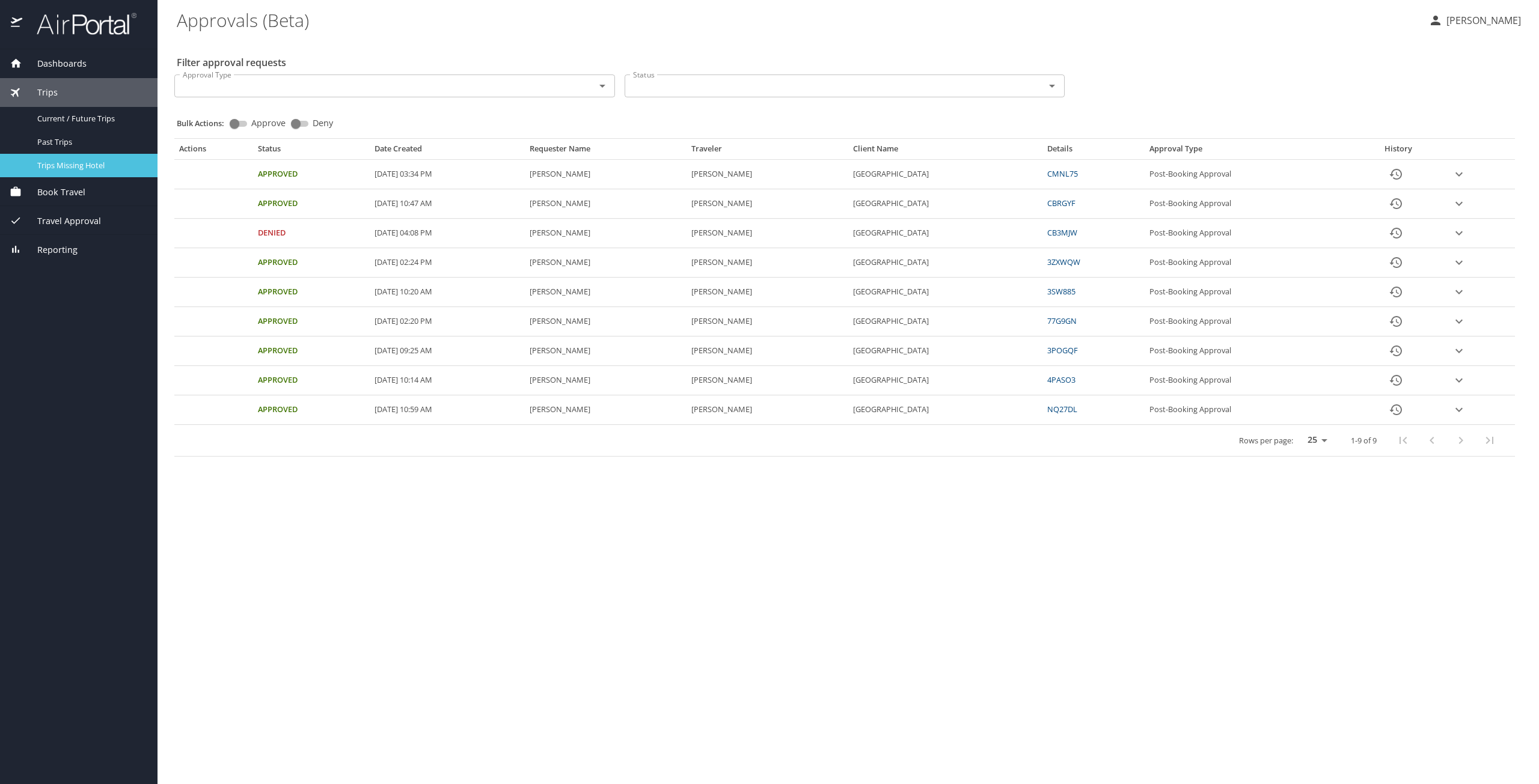
click at [48, 164] on span "Trips Missing Hotel" at bounding box center [90, 166] width 105 height 12
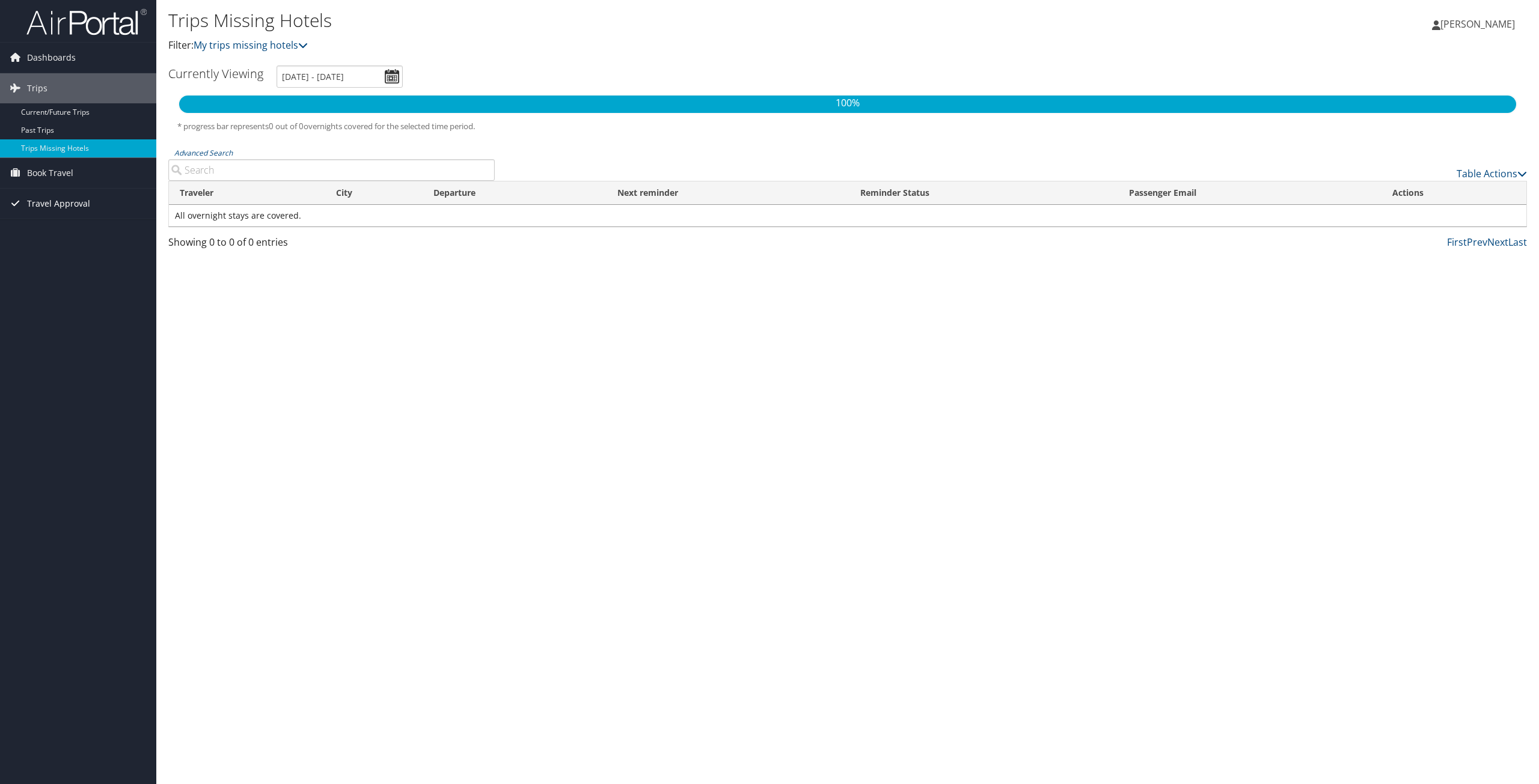
click at [61, 204] on span "Travel Approval" at bounding box center [58, 203] width 63 height 30
click at [44, 284] on link "Approvals (Beta)" at bounding box center [78, 282] width 156 height 18
